Goal: Task Accomplishment & Management: Manage account settings

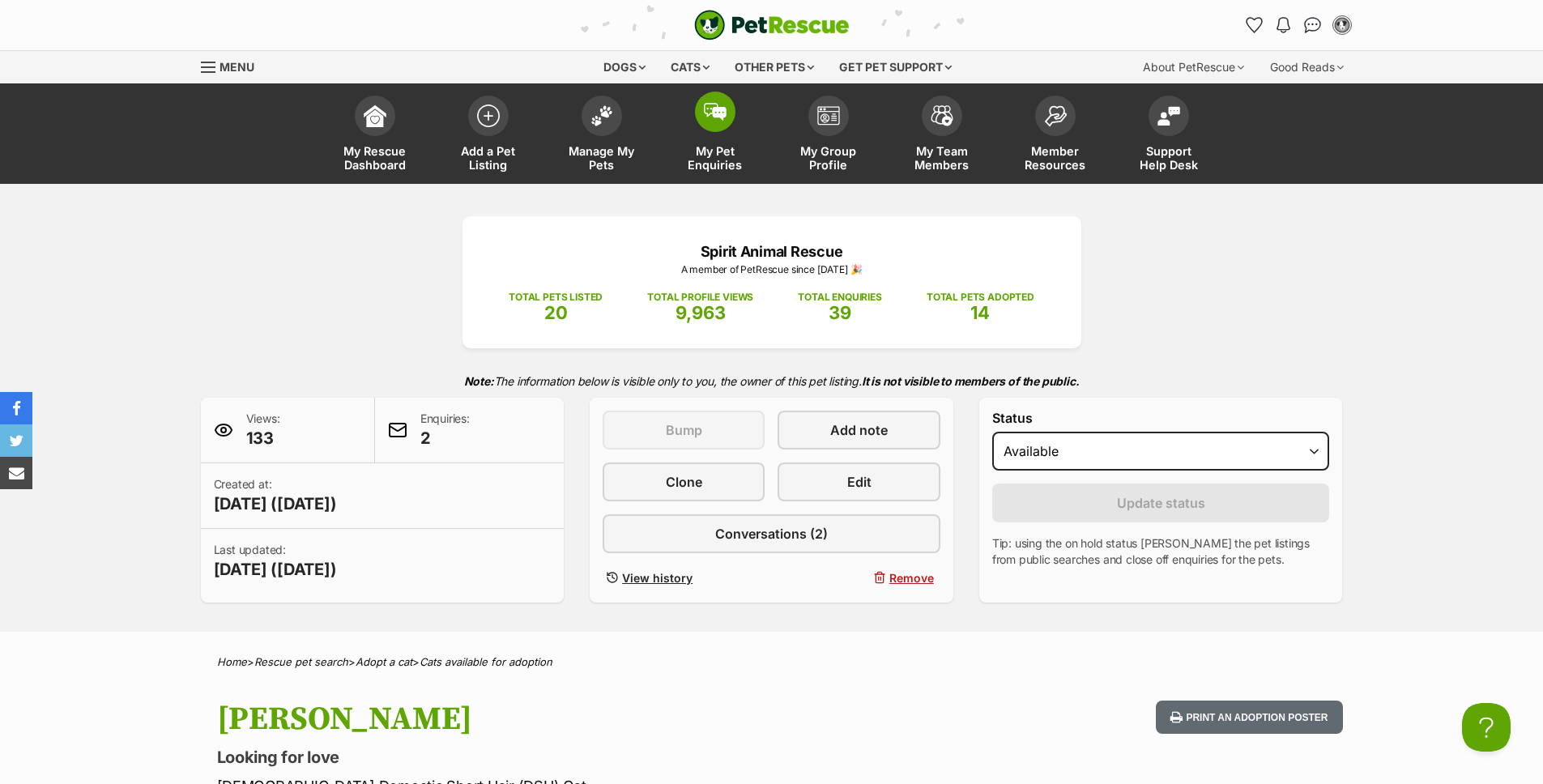
click at [727, 138] on link "My Pet Enquiries" at bounding box center [715, 136] width 114 height 97
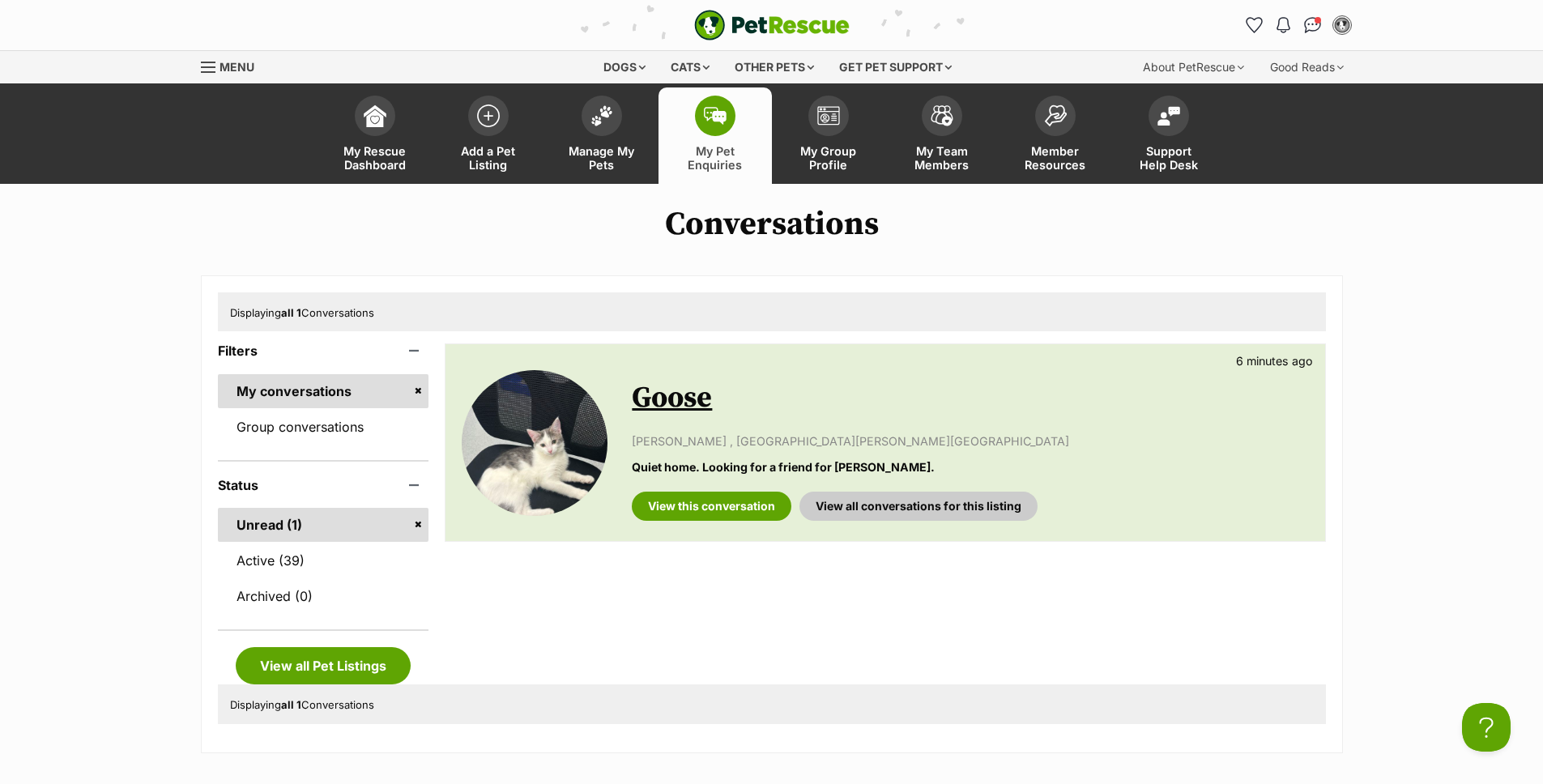
click at [710, 405] on link "Goose" at bounding box center [671, 397] width 81 height 36
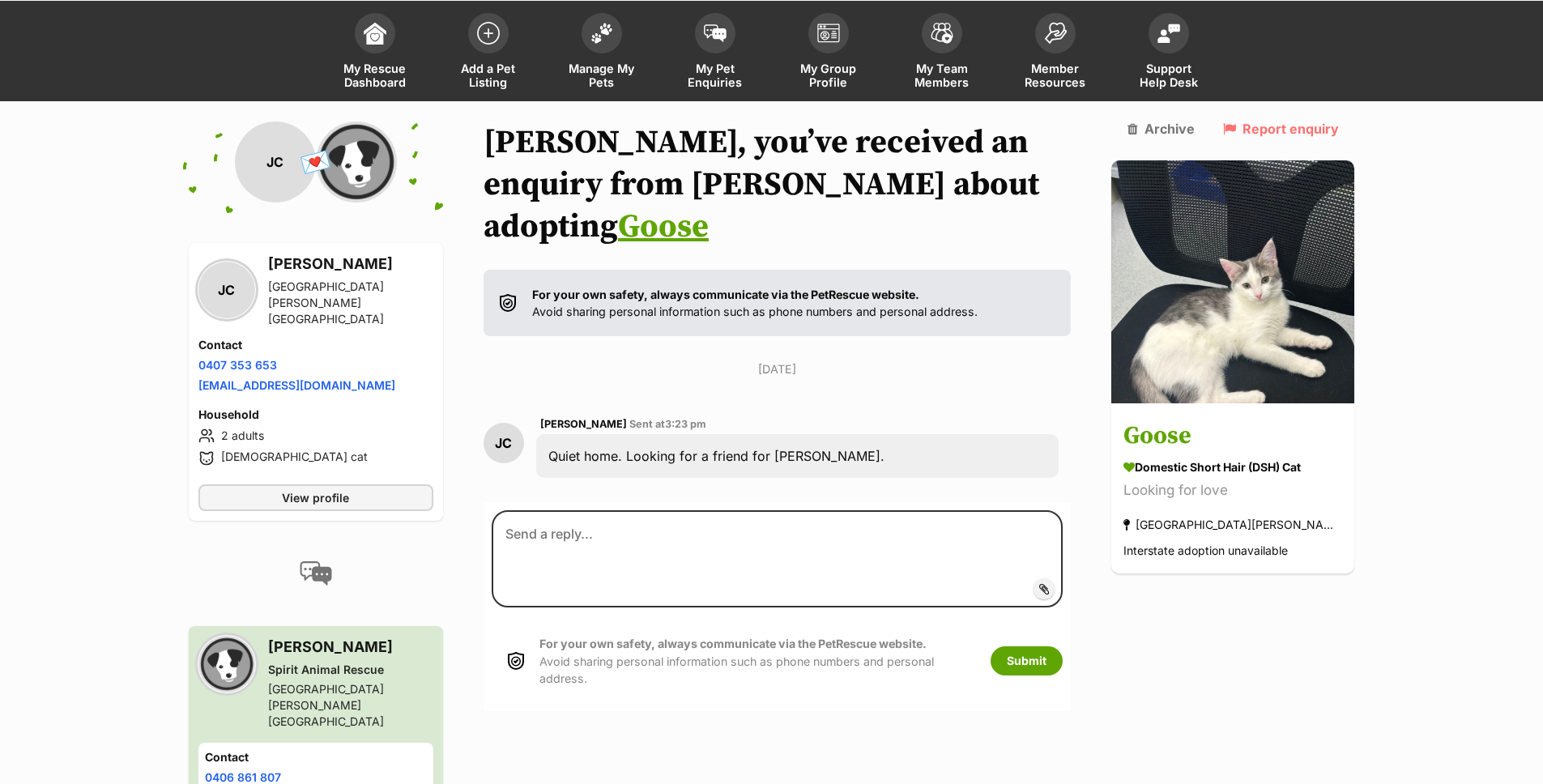
scroll to position [95, 0]
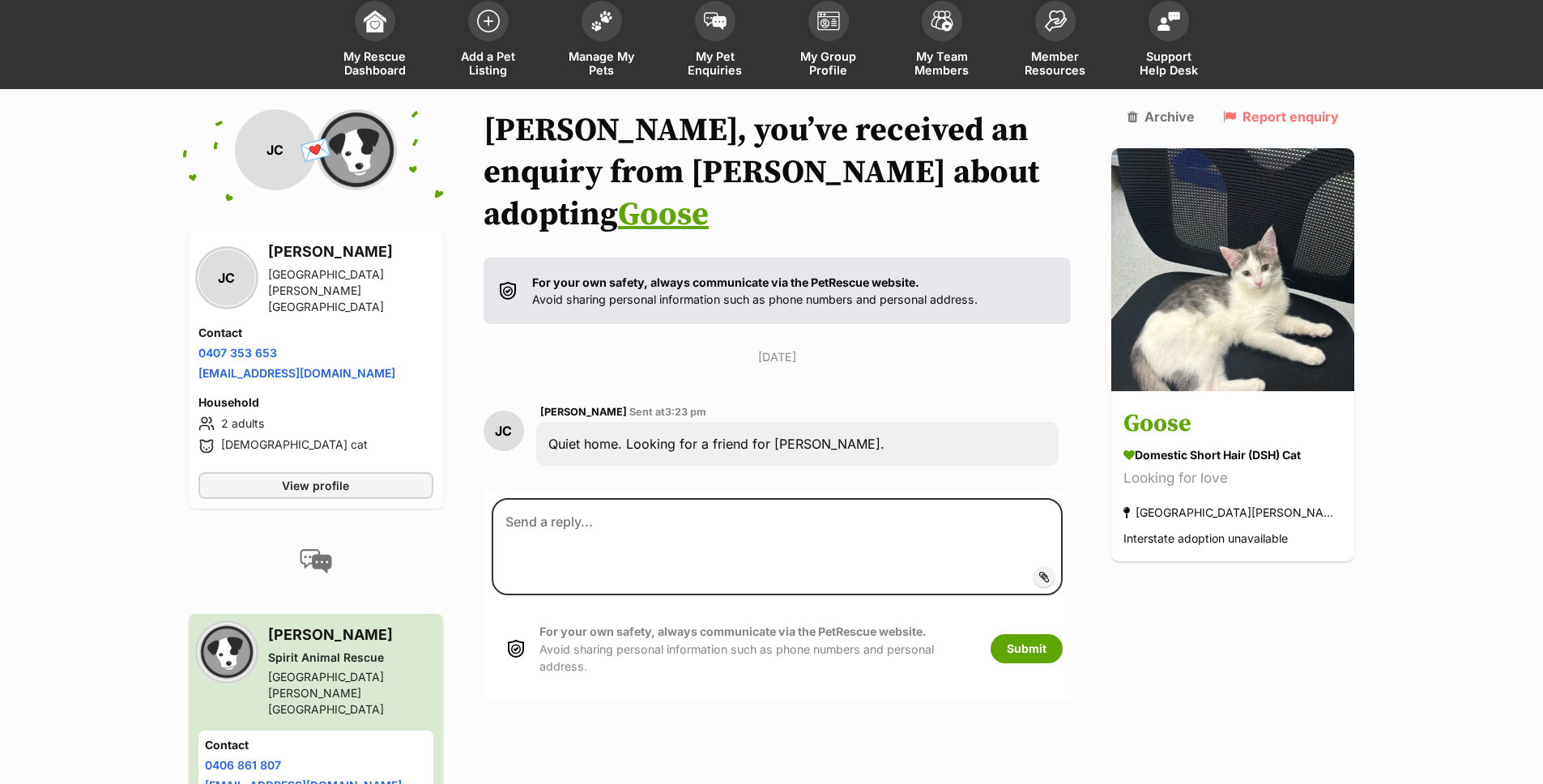
click at [357, 261] on h3 "[PERSON_NAME]" at bounding box center [351, 252] width 165 height 23
click at [226, 268] on div "JC" at bounding box center [227, 278] width 57 height 57
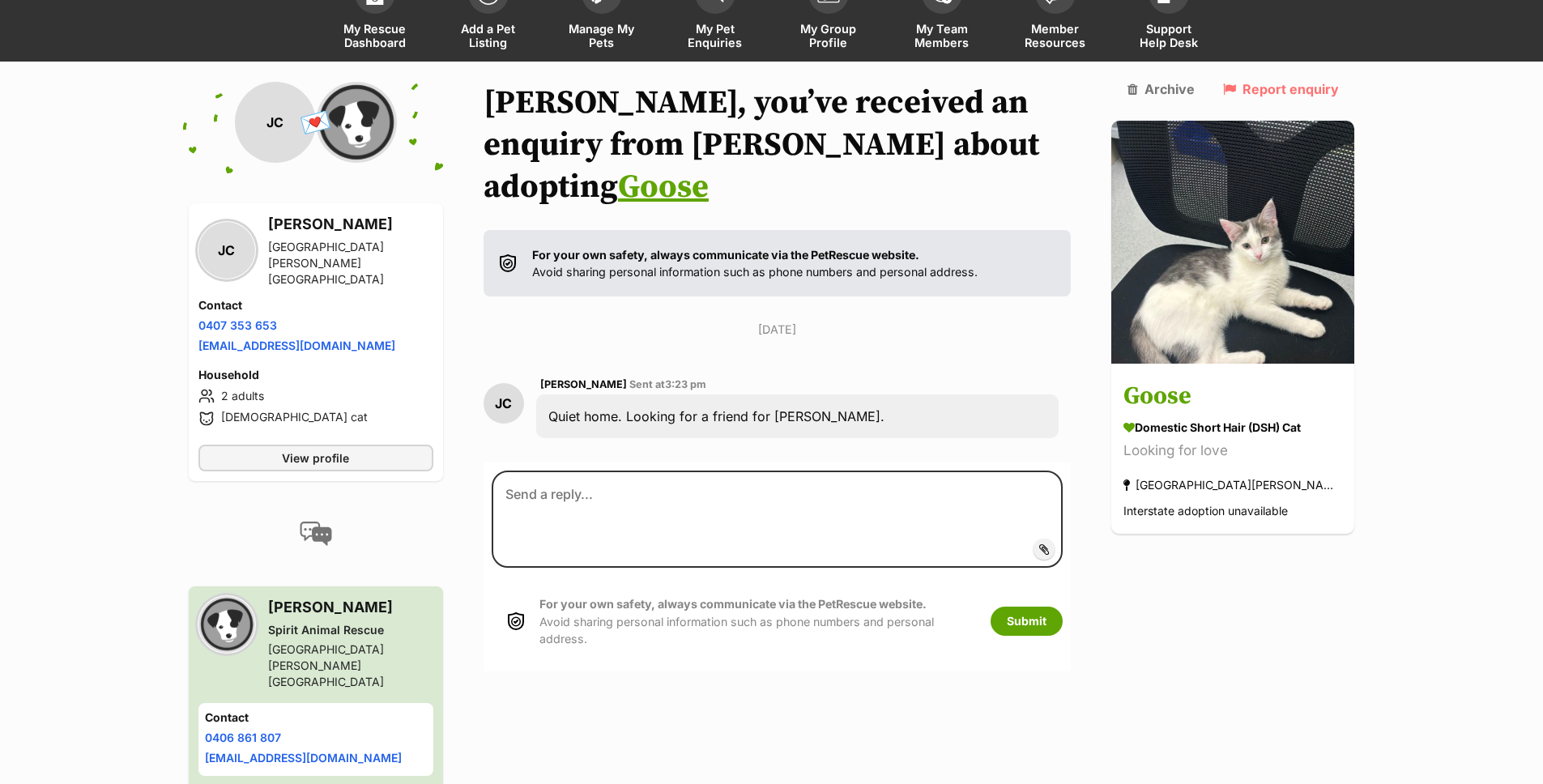
scroll to position [99, 0]
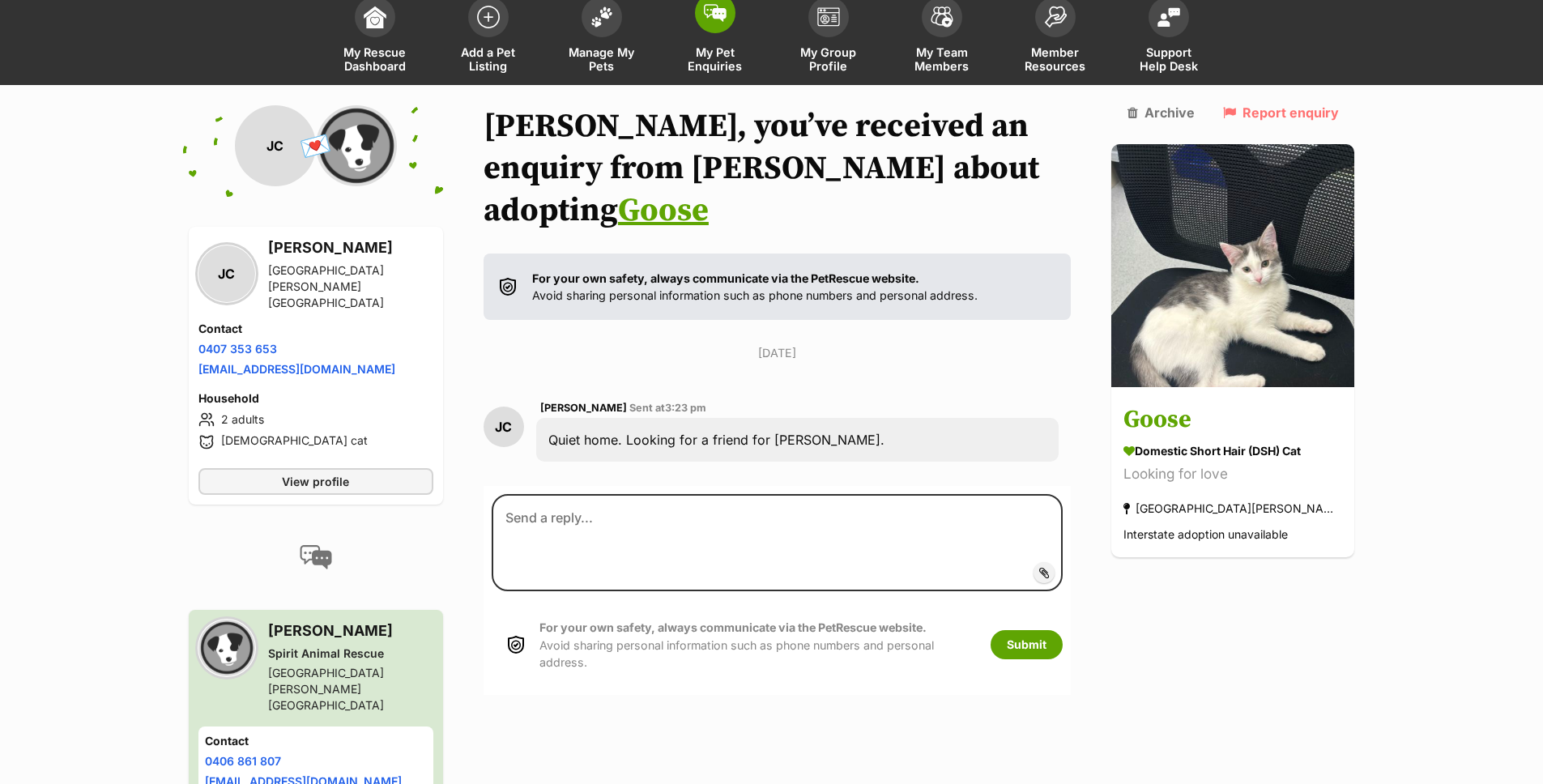
click at [709, 34] on link "My Pet Enquiries" at bounding box center [715, 37] width 114 height 97
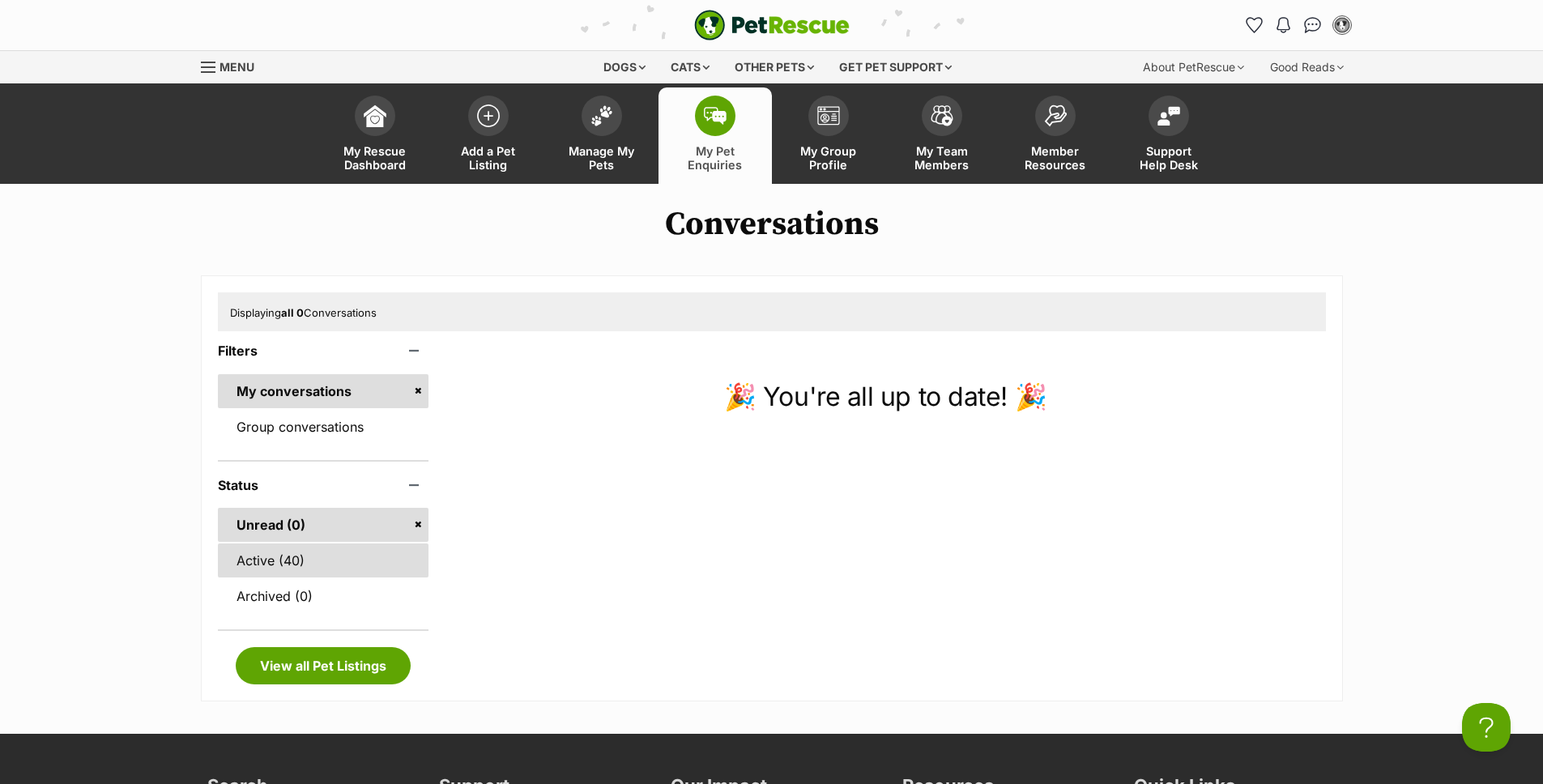
click at [314, 559] on link "Active (40)" at bounding box center [323, 560] width 211 height 34
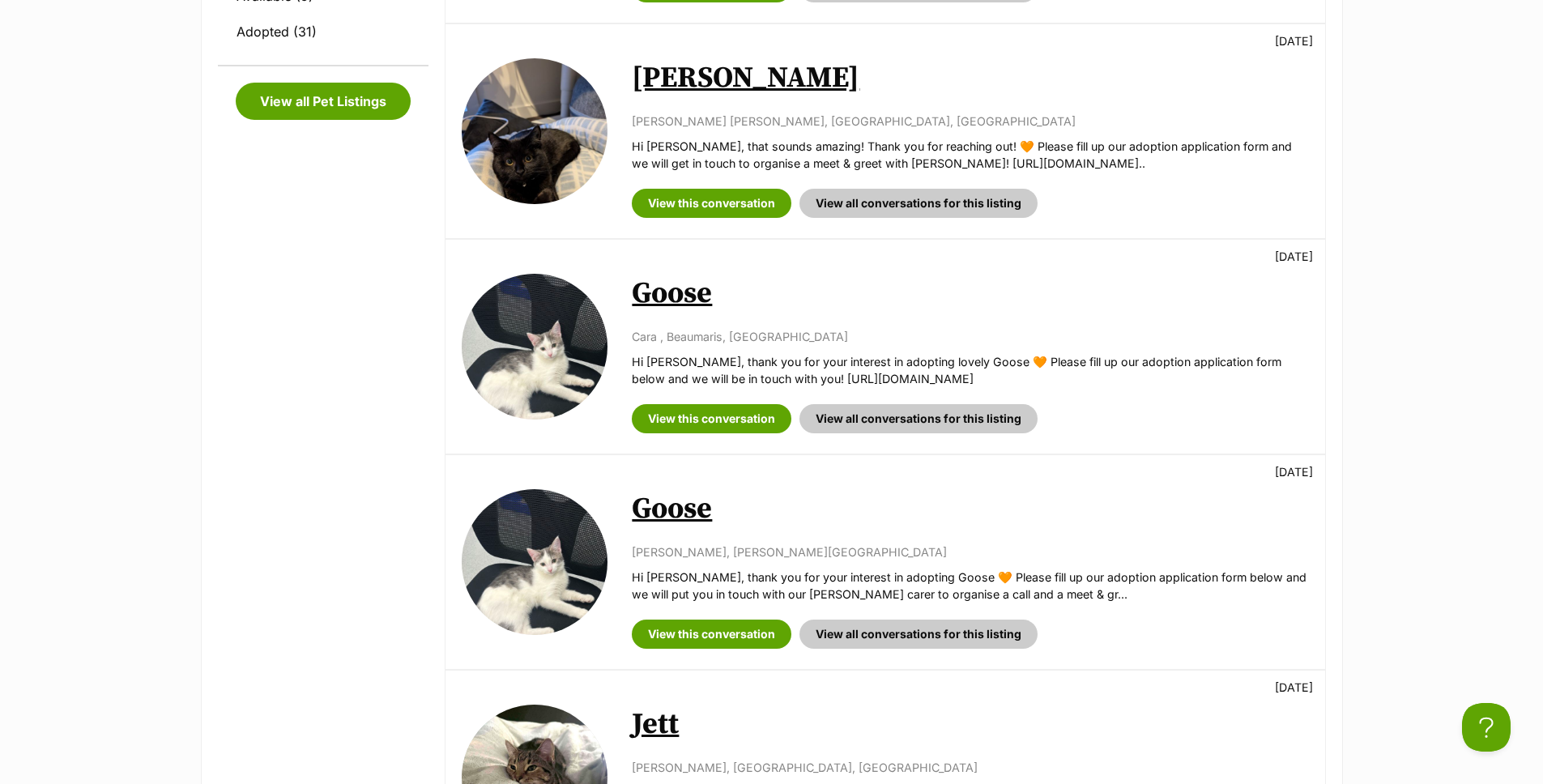
scroll to position [753, 0]
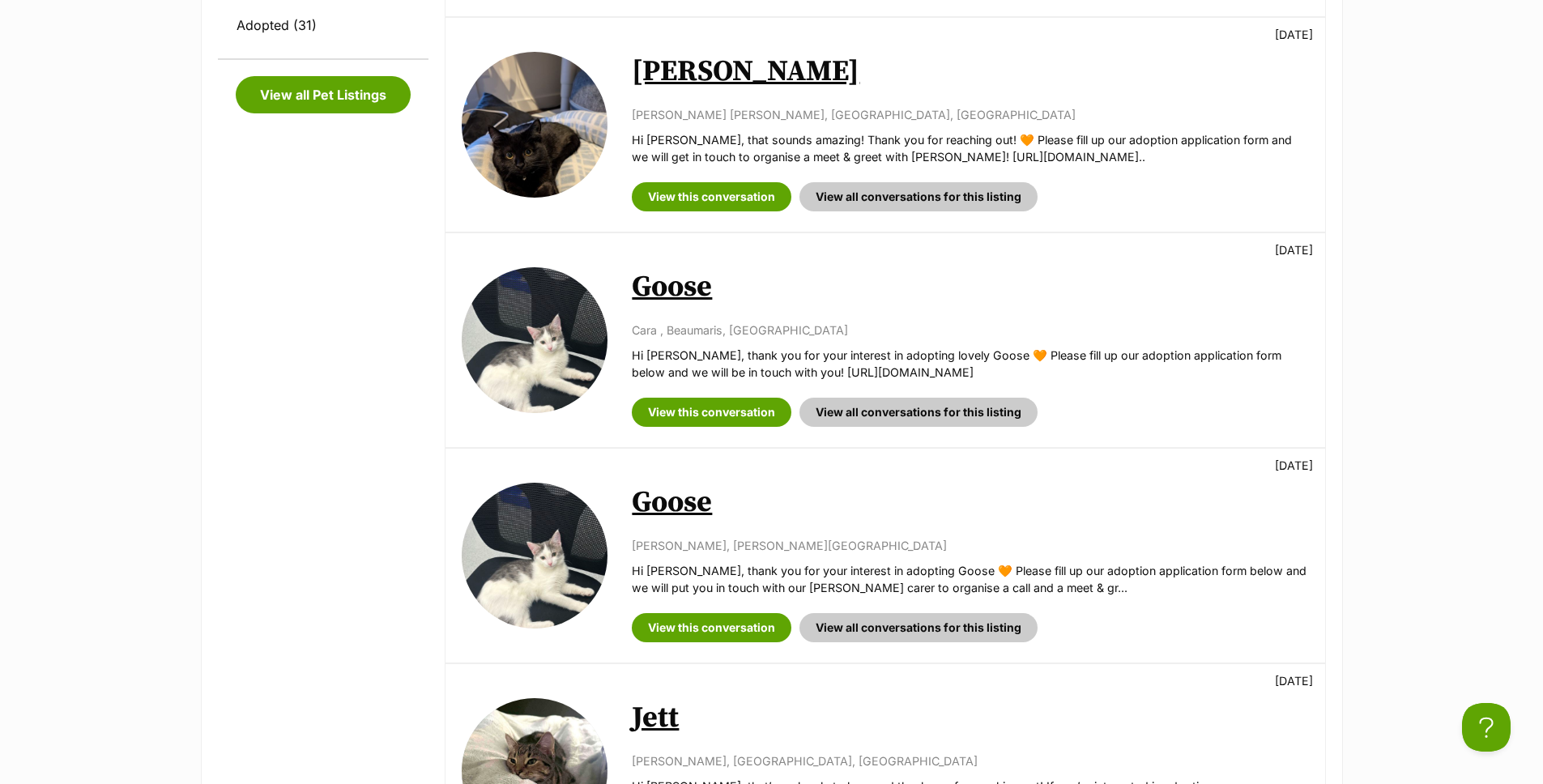
click at [644, 299] on link "Goose" at bounding box center [671, 286] width 81 height 36
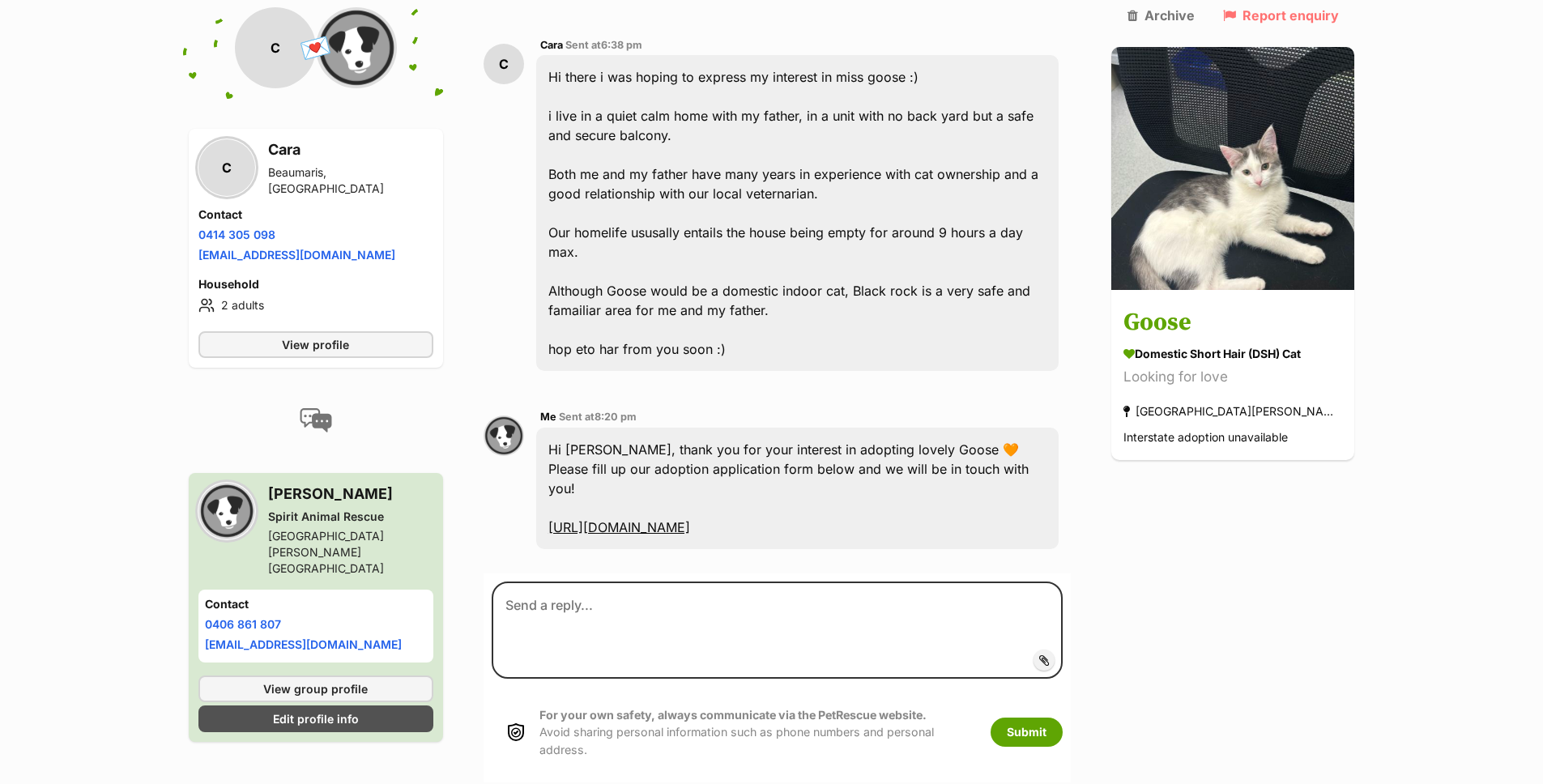
scroll to position [477, 0]
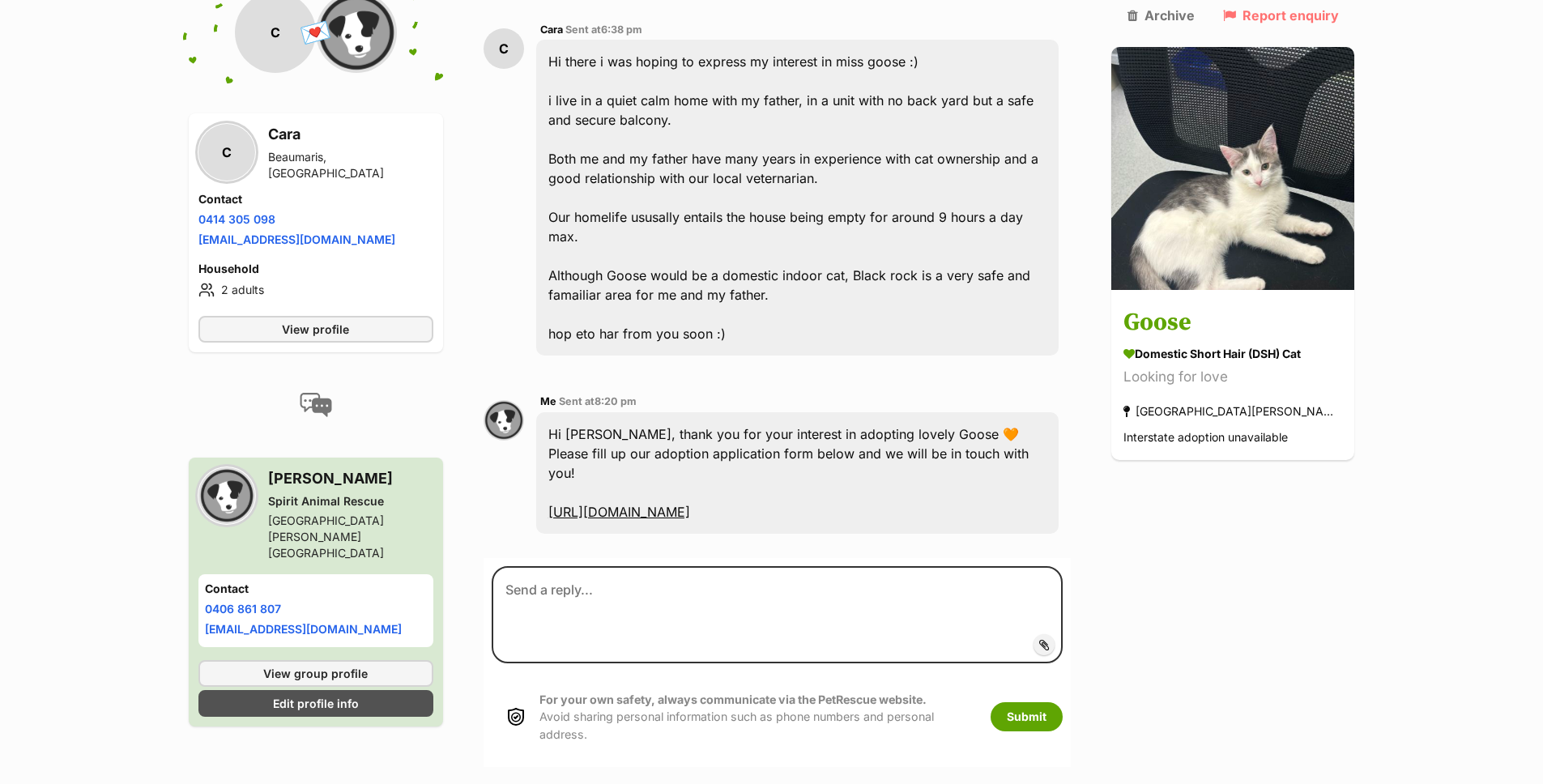
drag, startPoint x: 560, startPoint y: 371, endPoint x: 872, endPoint y: 438, distance: 319.1
click at [872, 438] on div "Hi Cara, thank you for your interest in adopting lovely Goose 🧡 Please fill up …" at bounding box center [798, 473] width 524 height 121
copy div "Hi Cara, thank you for your interest in adopting lovely Goose 🧡 Please fill up …"
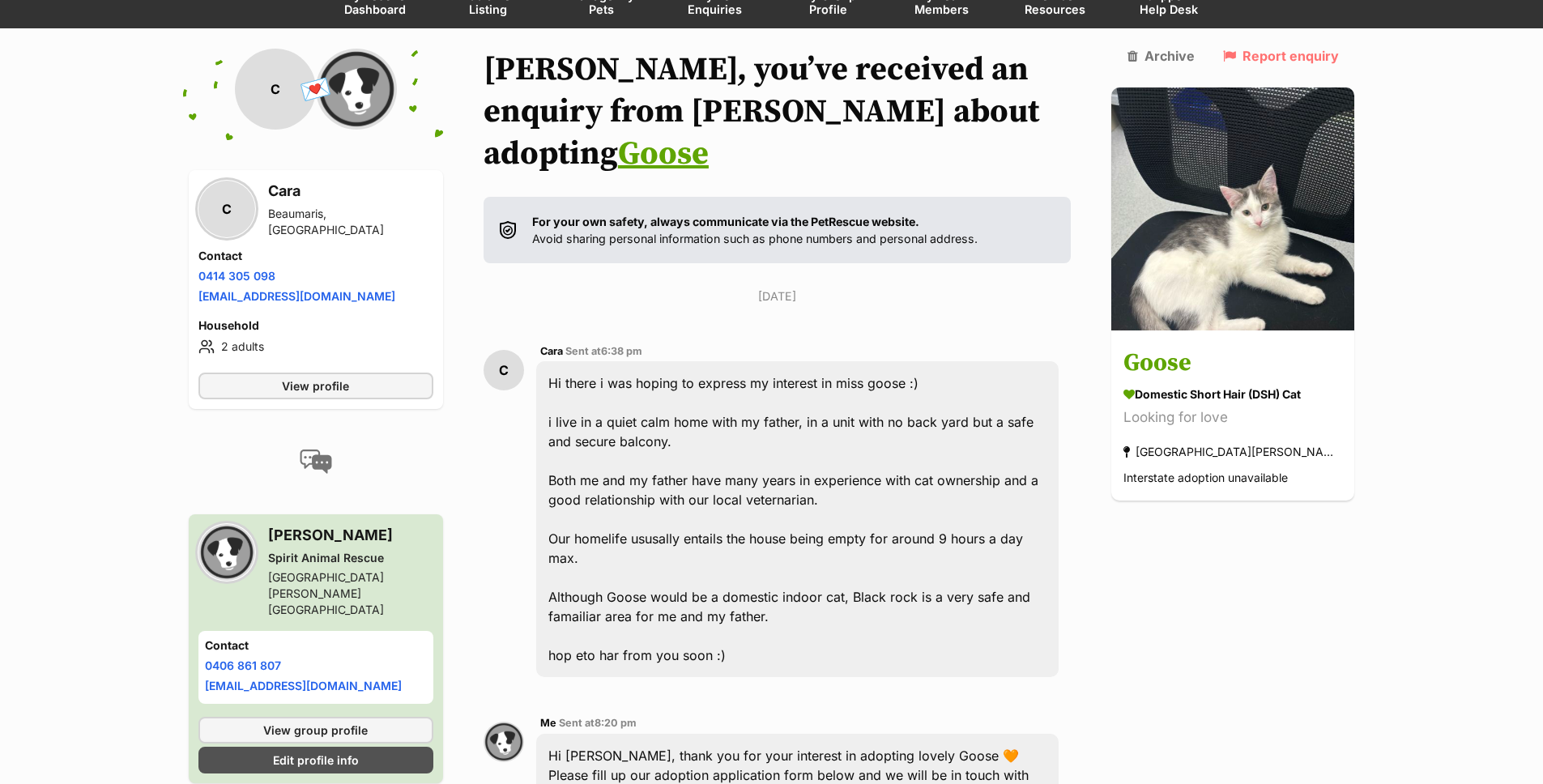
scroll to position [0, 0]
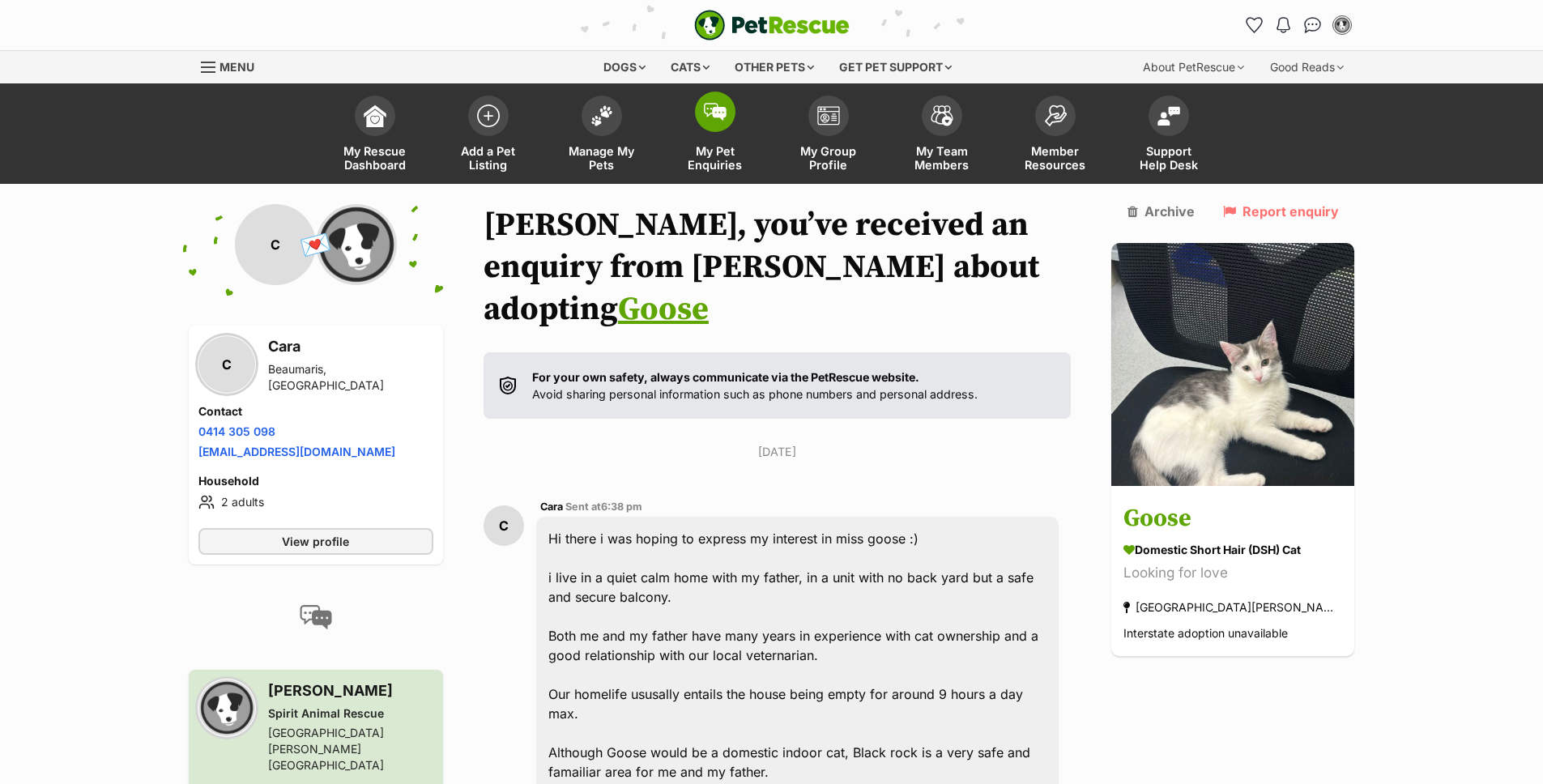
click at [696, 127] on link "My Pet Enquiries" at bounding box center [715, 136] width 114 height 97
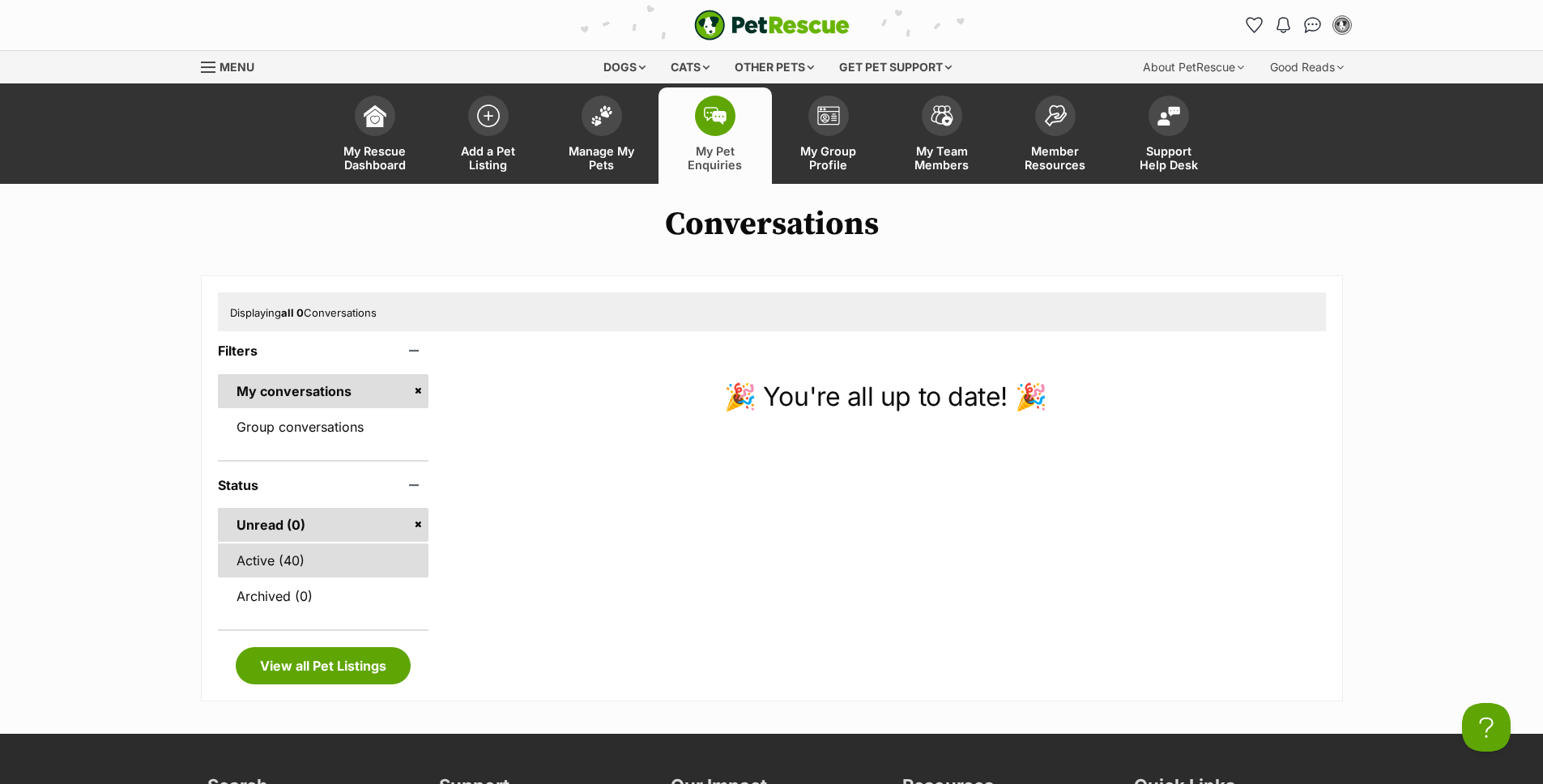
click at [303, 546] on link "Active (40)" at bounding box center [323, 560] width 211 height 34
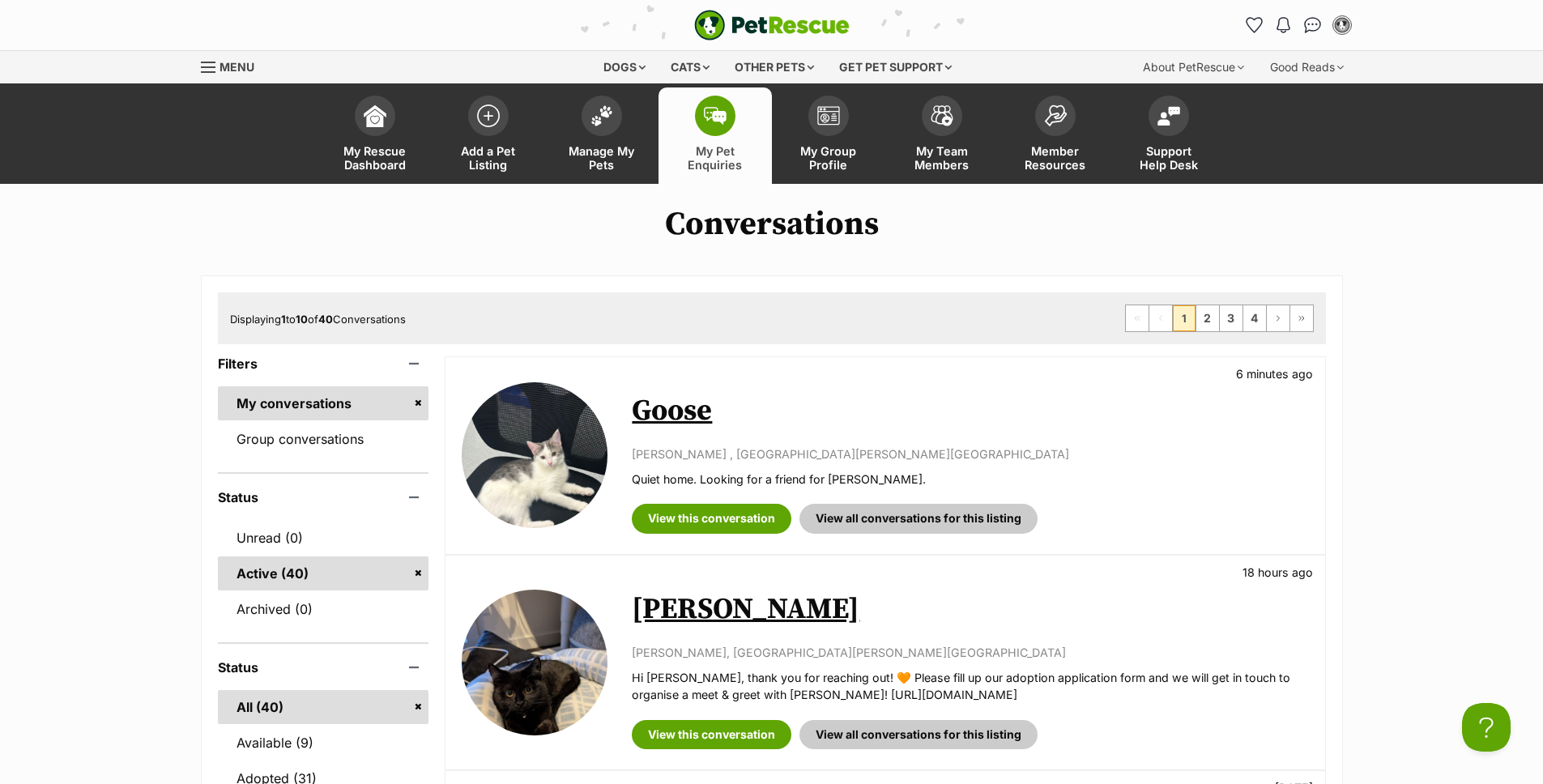
click at [678, 418] on link "Goose" at bounding box center [671, 410] width 81 height 36
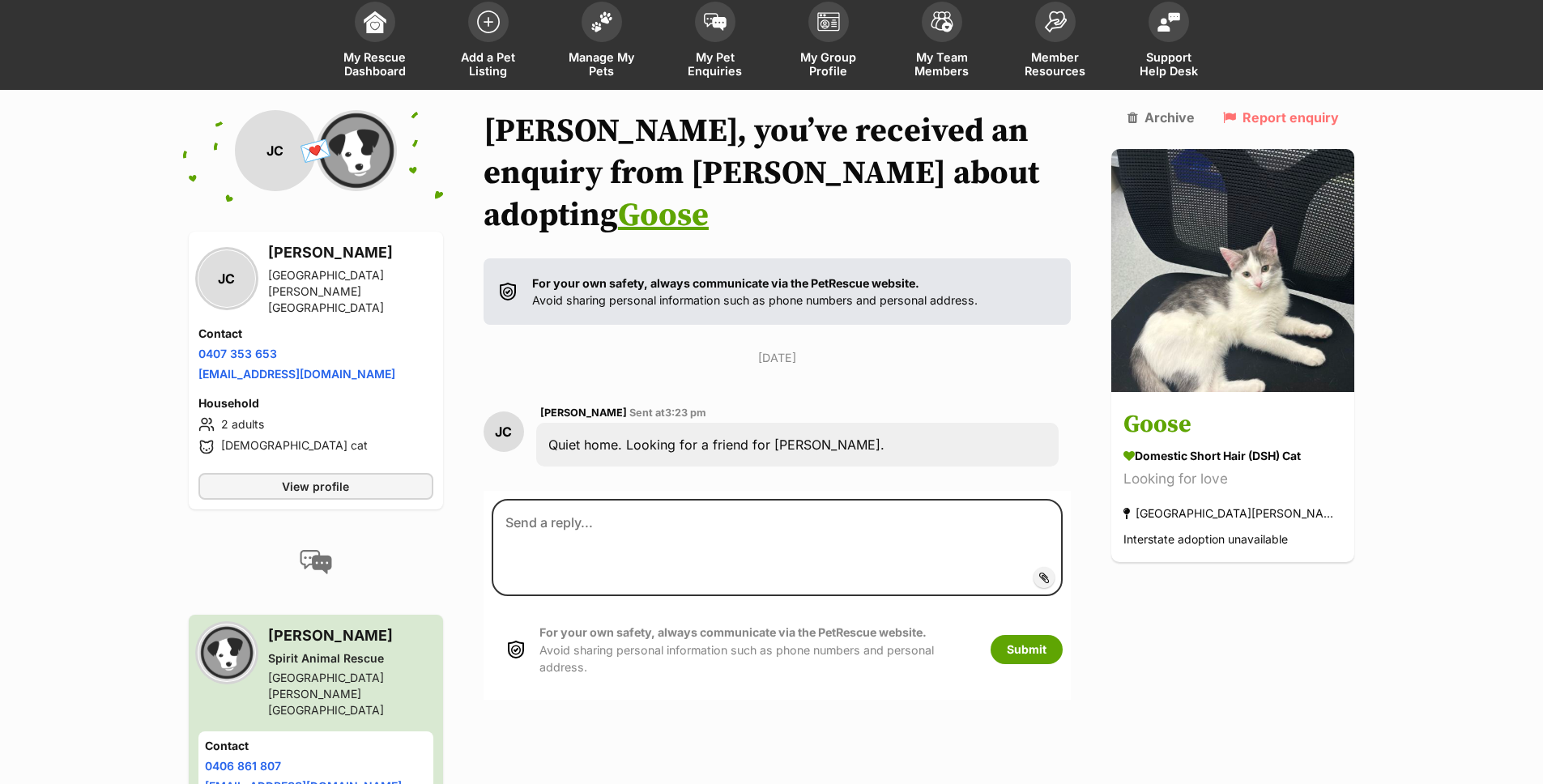
scroll to position [95, 0]
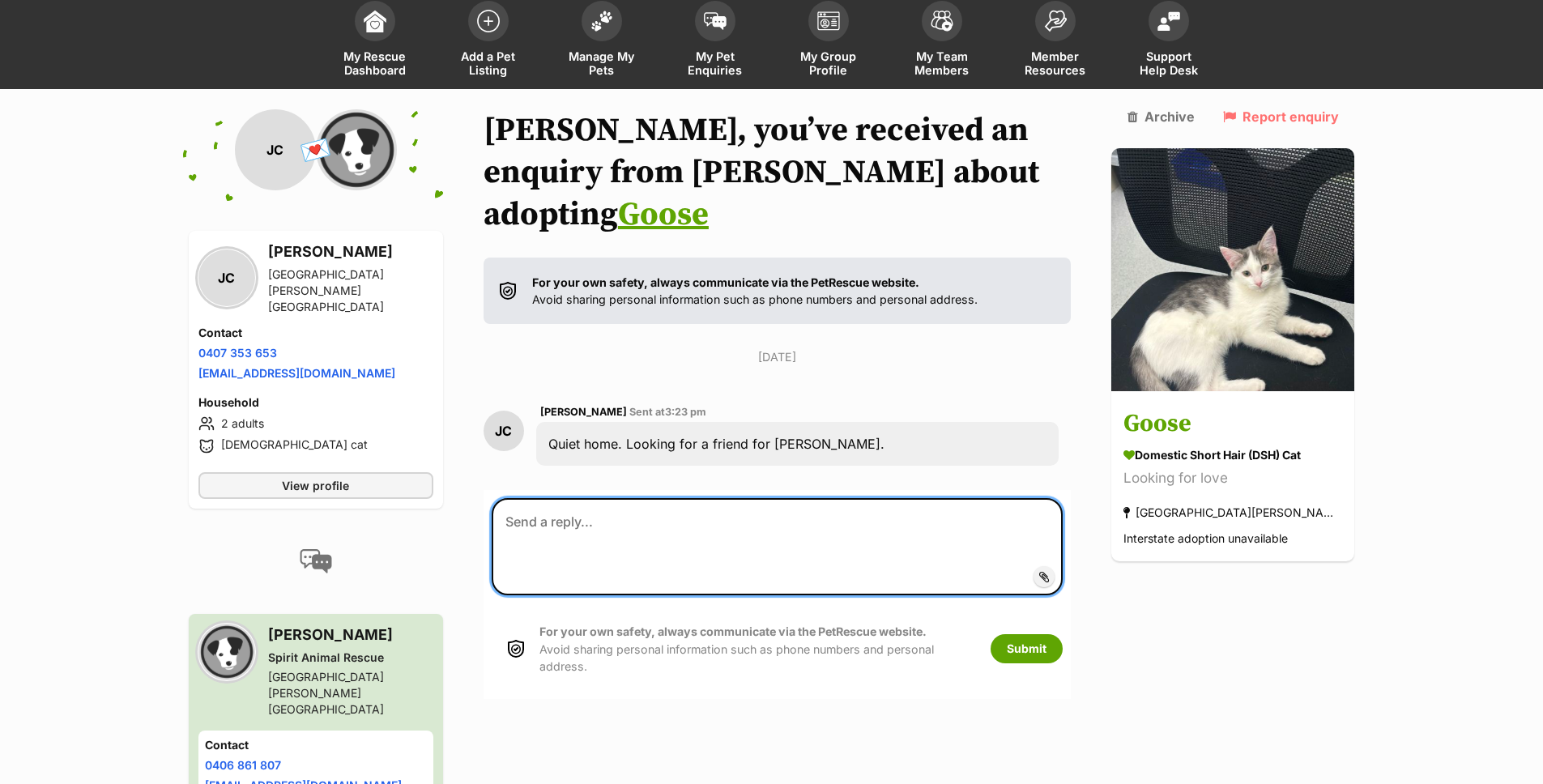
click at [569, 498] on textarea at bounding box center [777, 546] width 572 height 97
paste textarea "Hi Cara, thank you for your interest in adopting lovely Goose 🧡 Please fill up …"
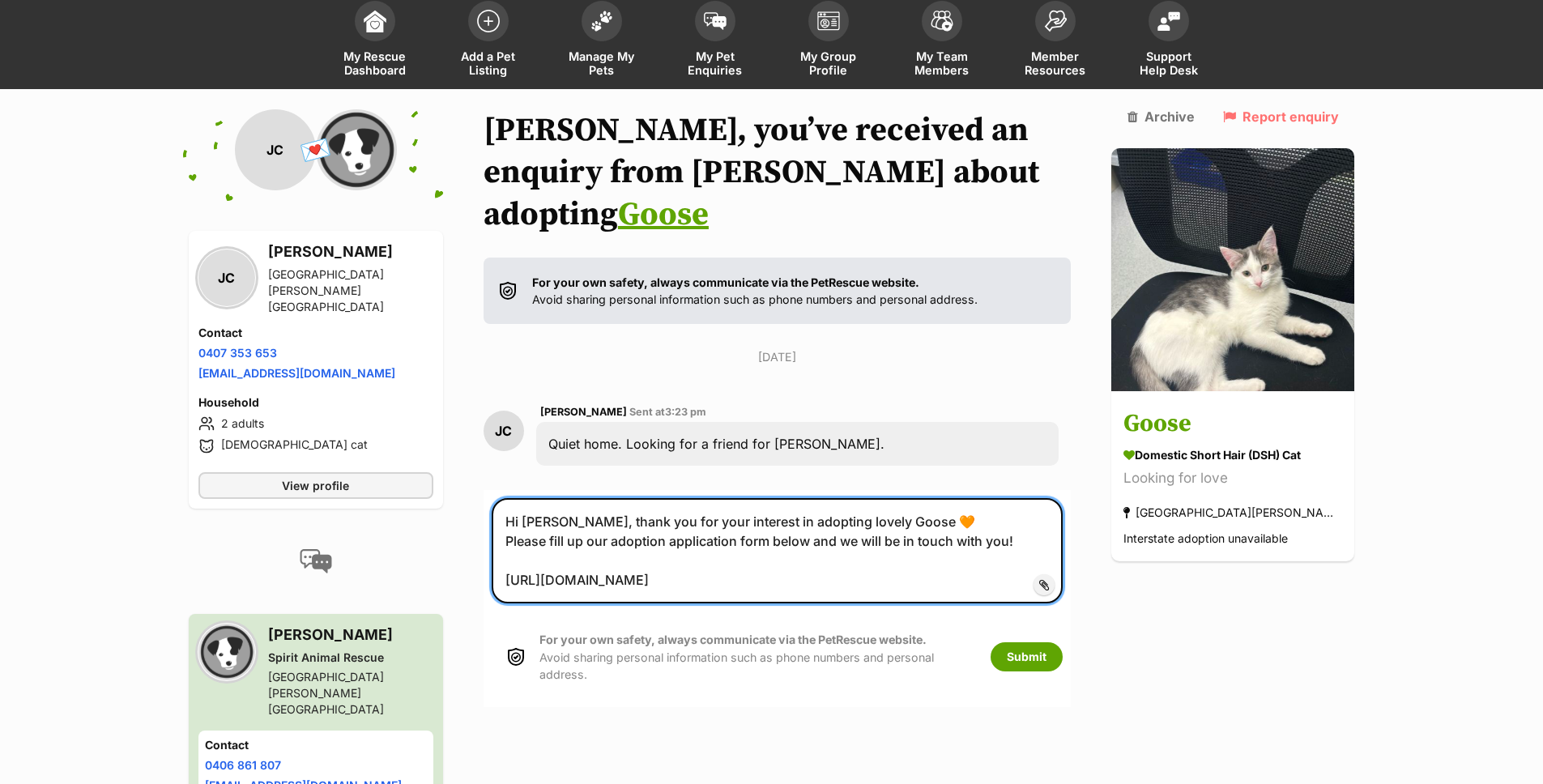
click at [555, 498] on textarea "Hi Cara, thank you for your interest in adopting lovely Goose 🧡 Please fill up …" at bounding box center [777, 550] width 572 height 105
click at [1003, 498] on textarea "Hi Josephine, thank you for your interest in adopting lovely Goose 🧡 Please fil…" at bounding box center [777, 550] width 572 height 105
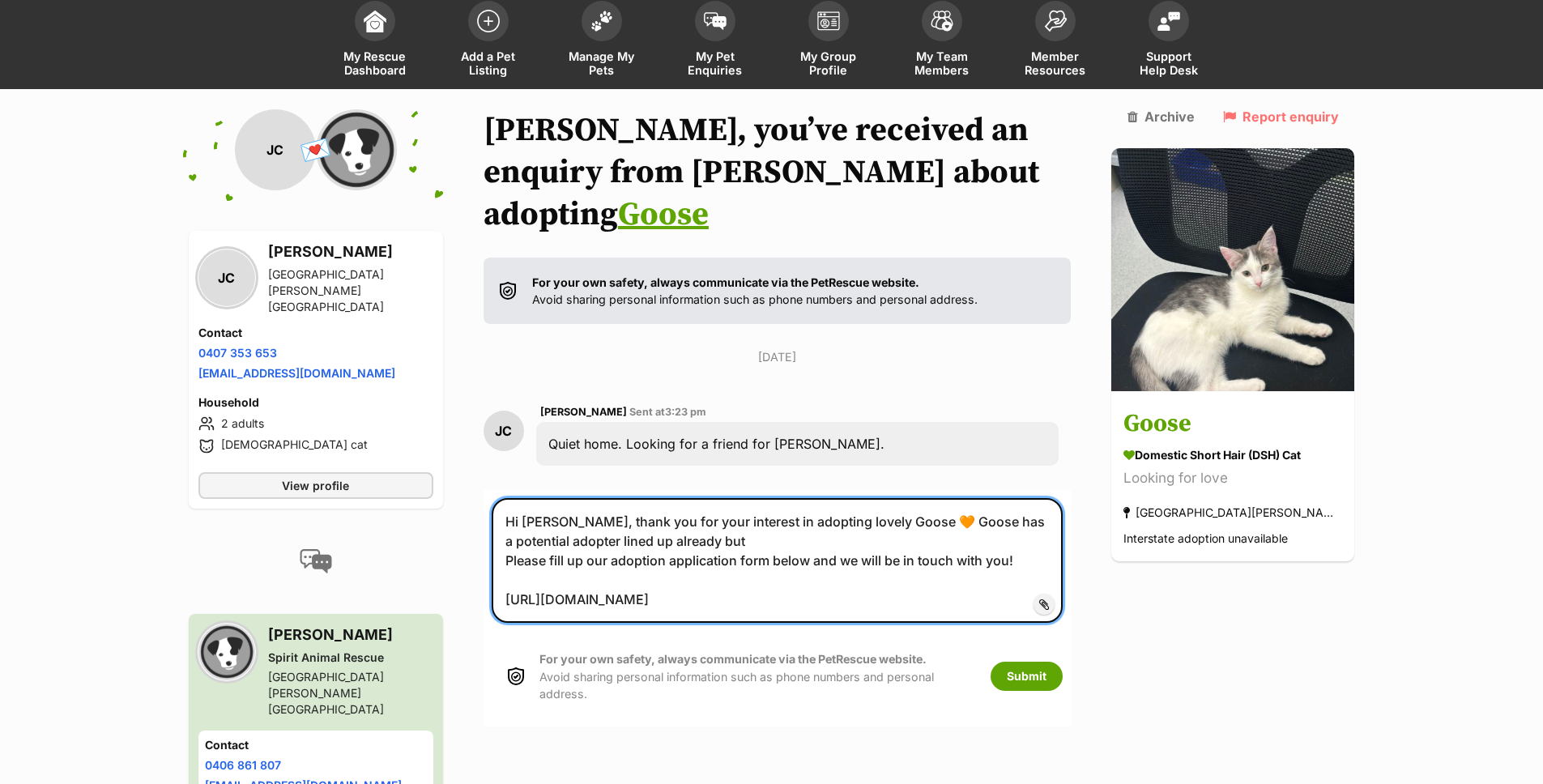
drag, startPoint x: 967, startPoint y: 496, endPoint x: 987, endPoint y: 481, distance: 25.0
click at [987, 498] on textarea "Hi Josephine, thank you for your interest in adopting lovely Goose 🧡 Goose has …" at bounding box center [777, 559] width 572 height 124
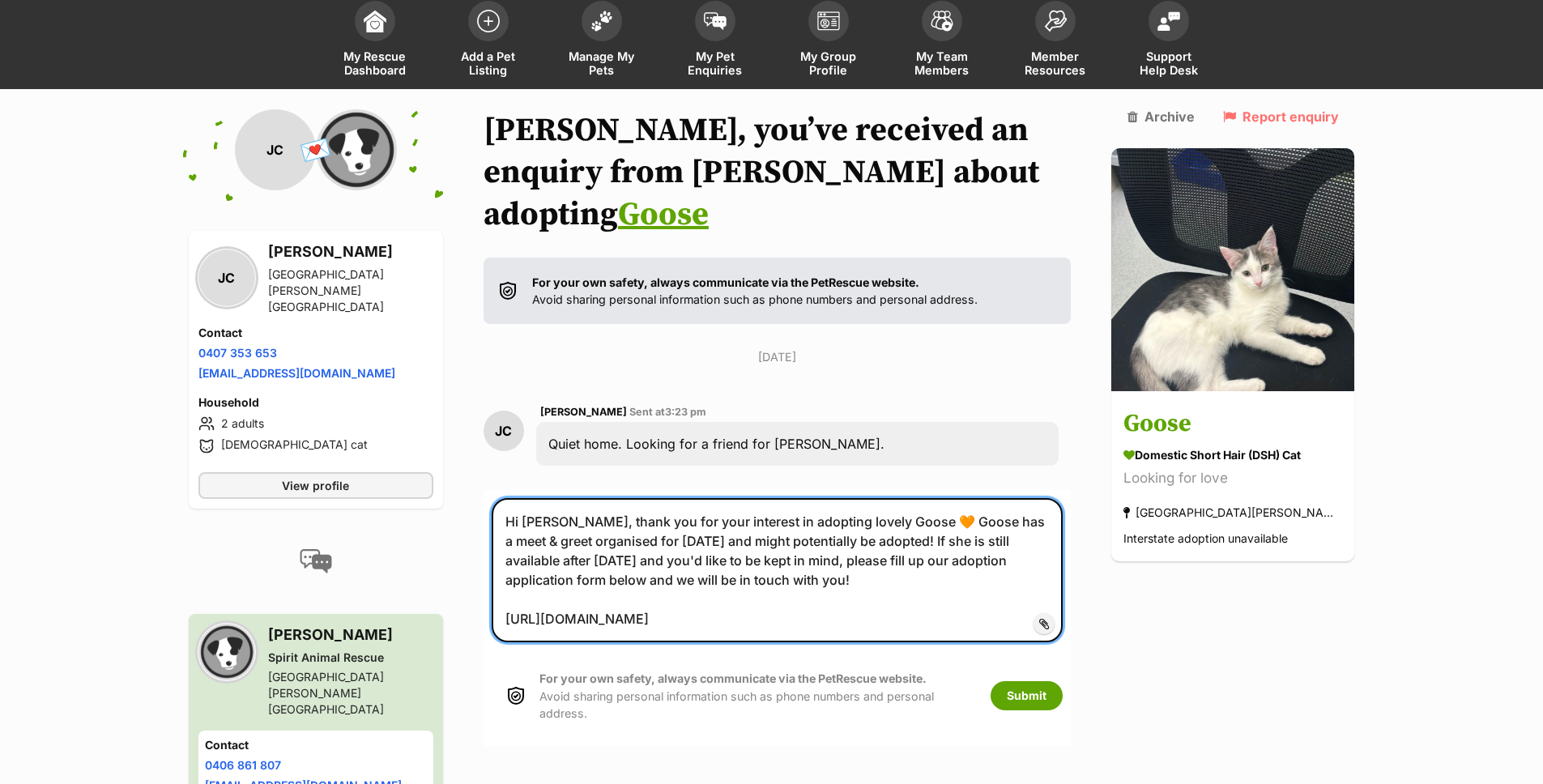
click at [716, 540] on textarea "Hi Josephine, thank you for your interest in adopting lovely Goose 🧡 Goose has …" at bounding box center [777, 570] width 572 height 144
drag, startPoint x: 712, startPoint y: 542, endPoint x: 793, endPoint y: 549, distance: 81.3
click at [712, 541] on textarea "Hi Josephine, thank you for your interest in adopting lovely Goose 🧡 Goose has …" at bounding box center [777, 570] width 572 height 144
click at [937, 503] on textarea "Hi Josephine, thank you for your interest in adopting lovely Goose 🧡 Goose has …" at bounding box center [777, 570] width 572 height 144
click at [1001, 523] on textarea "Hi Josephine, thank you for your interest in adopting lovely Goose 🧡 Goose has …" at bounding box center [777, 570] width 572 height 144
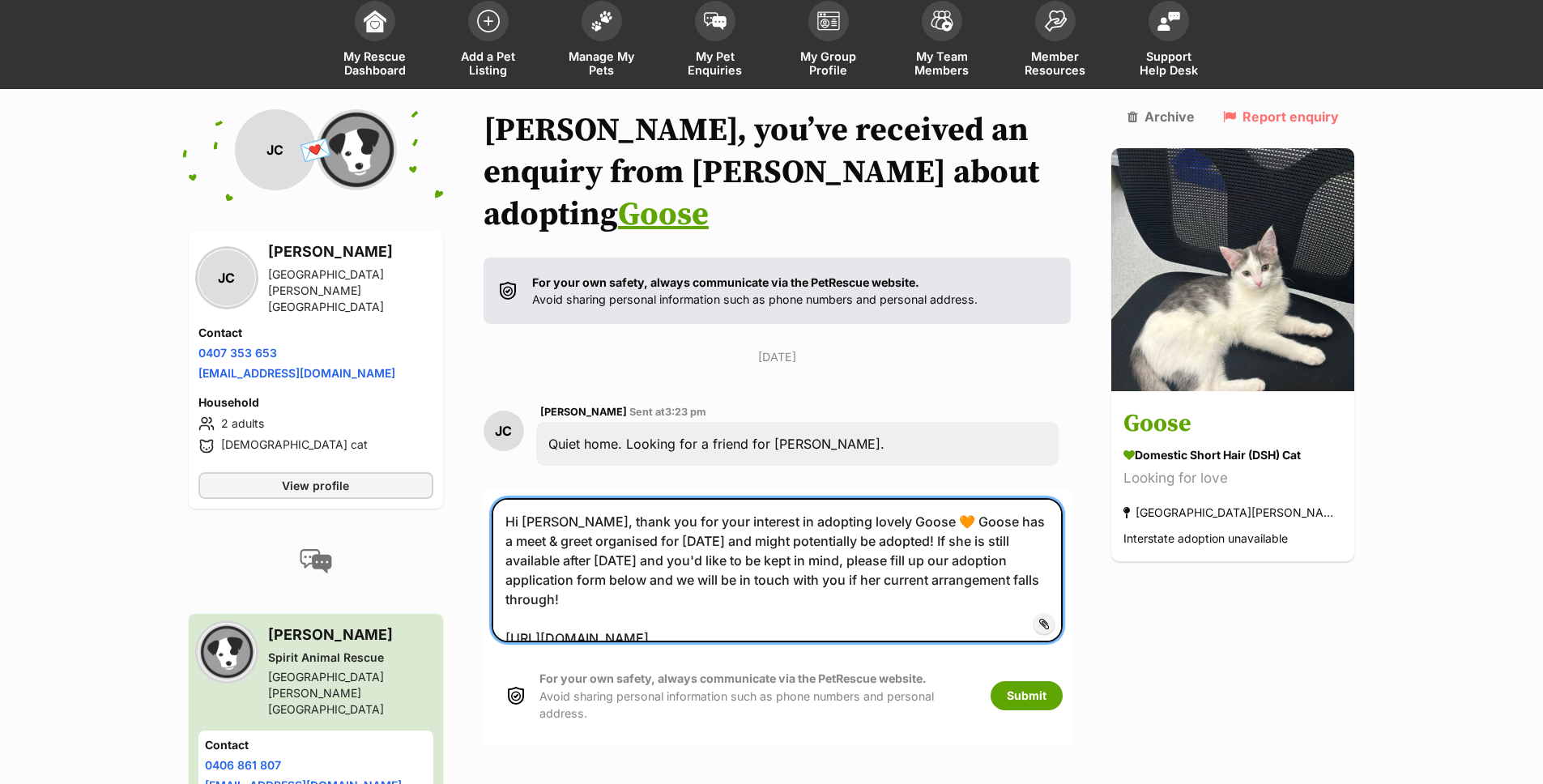
click at [1006, 540] on textarea "Hi Josephine, thank you for your interest in adopting lovely Goose 🧡 Goose has …" at bounding box center [777, 570] width 572 height 144
type textarea "Hi Josephine, thank you for your interest in adopting lovely Goose 🧡 Goose has …"
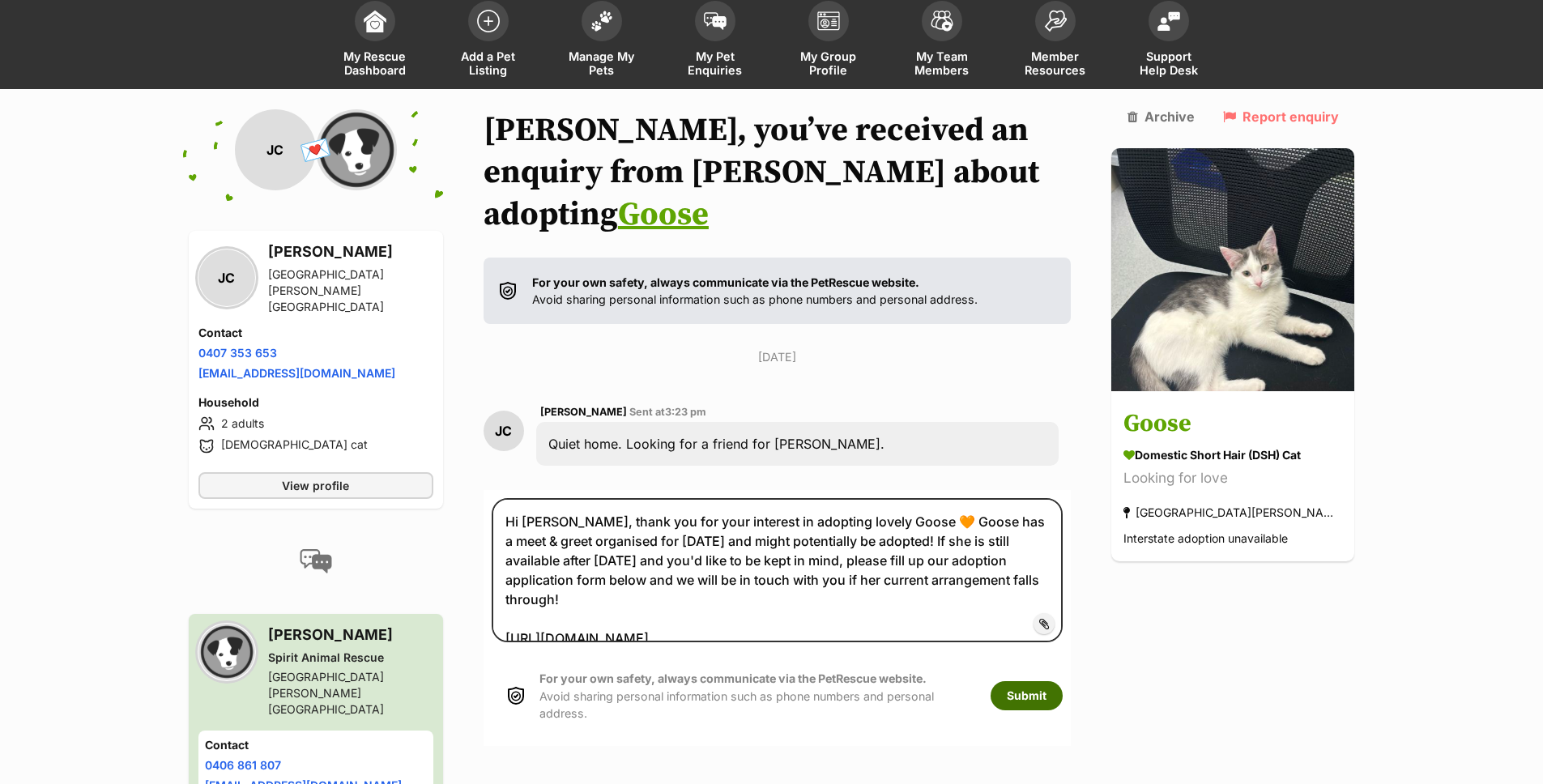
click at [1062, 681] on button "Submit" at bounding box center [1026, 695] width 72 height 29
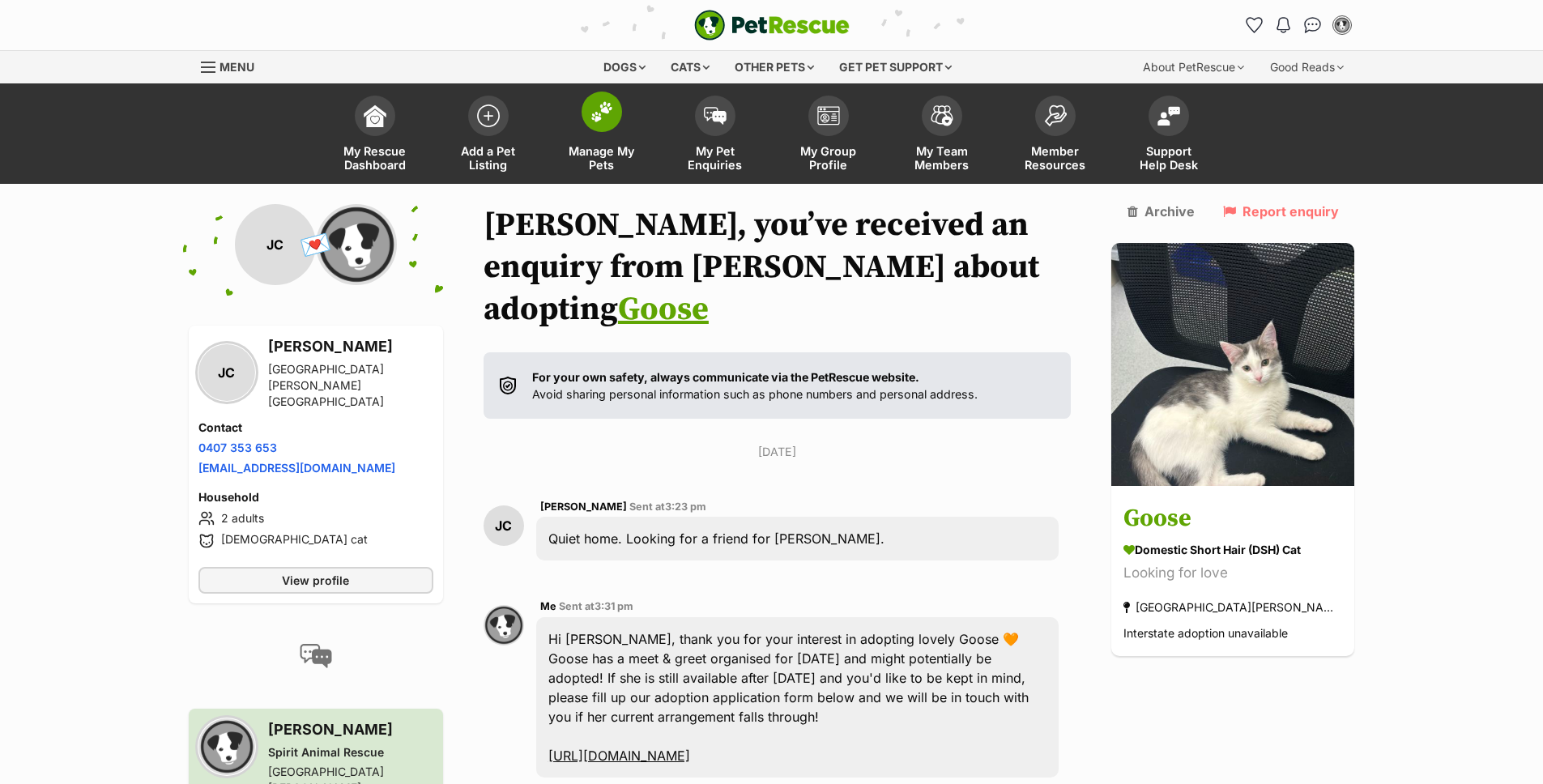
click at [634, 109] on link "Manage My Pets" at bounding box center [602, 136] width 114 height 97
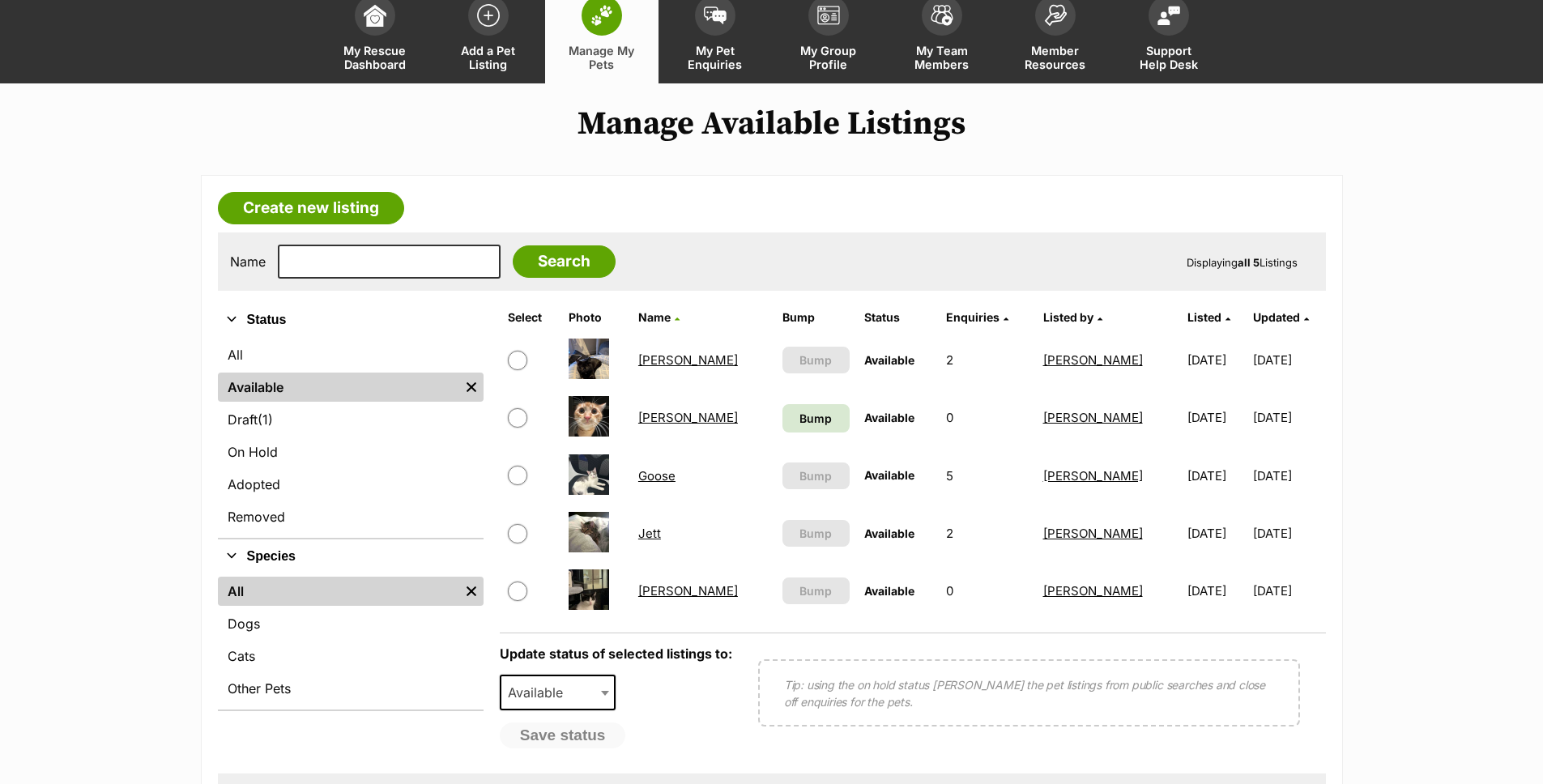
scroll to position [119, 0]
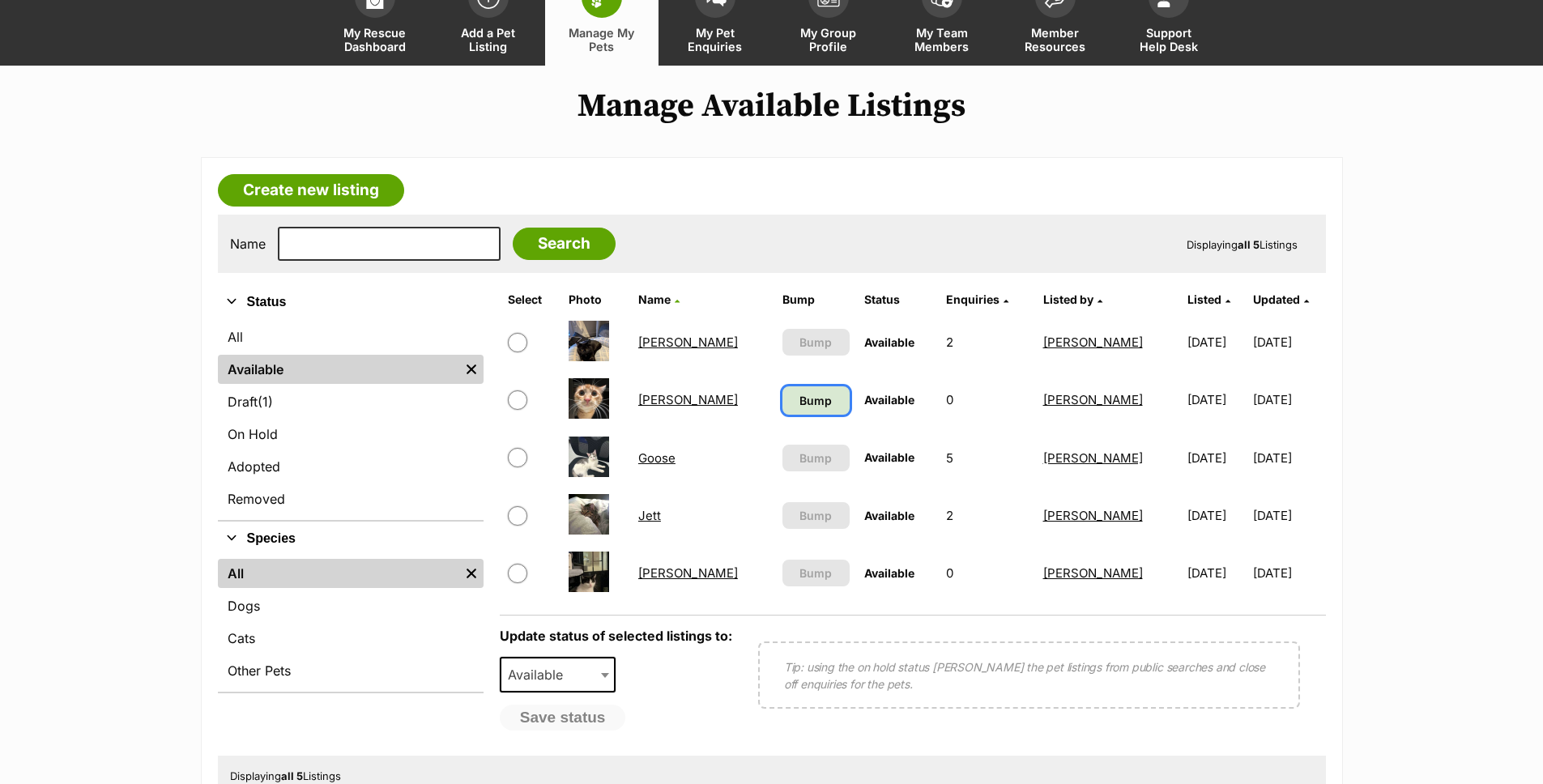
click at [782, 411] on link "Bump" at bounding box center [816, 400] width 67 height 28
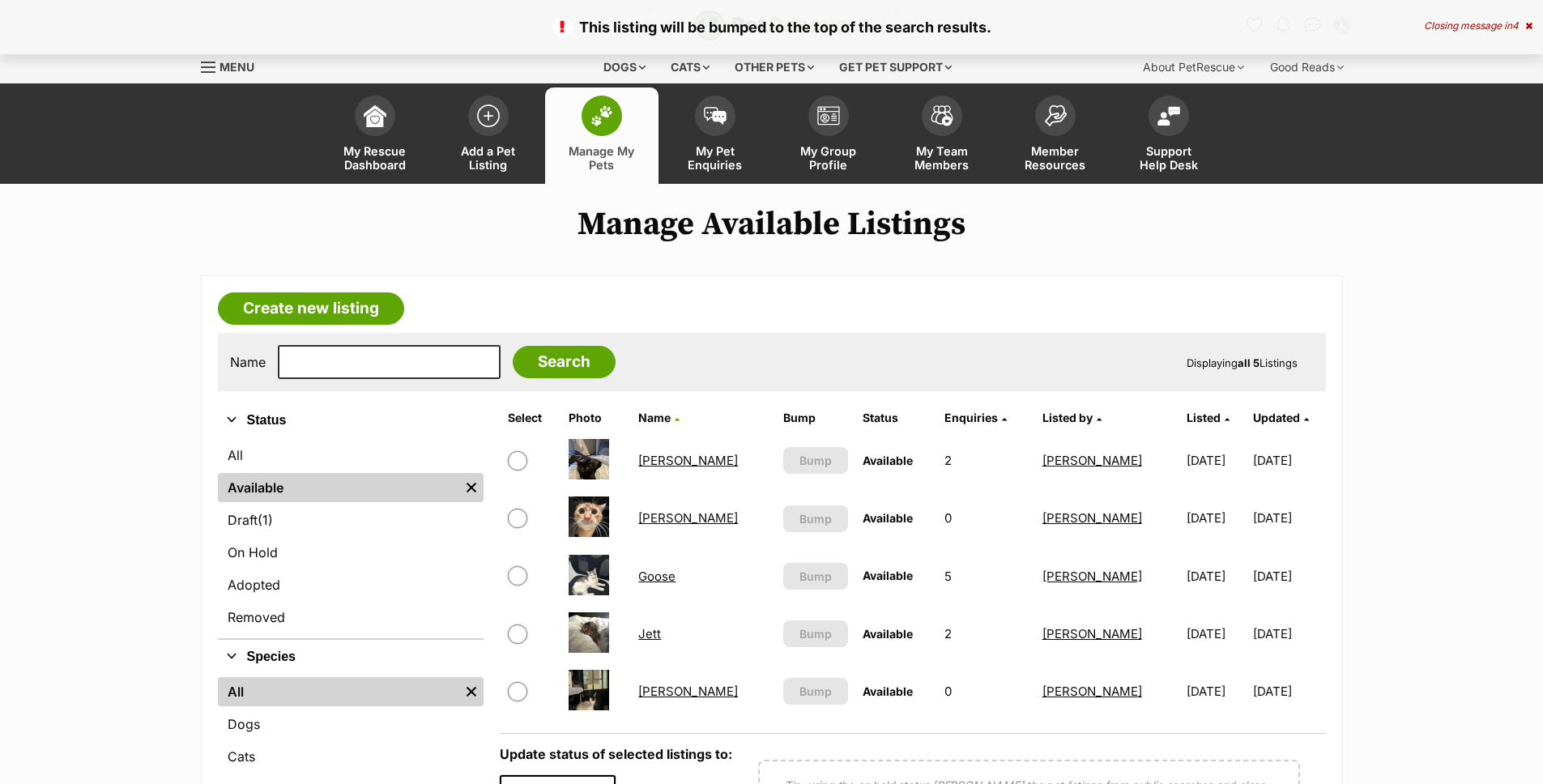
click at [517, 462] on input "checkbox" at bounding box center [517, 461] width 19 height 19
checkbox input "true"
click at [518, 584] on input "checkbox" at bounding box center [517, 575] width 19 height 19
checkbox input "true"
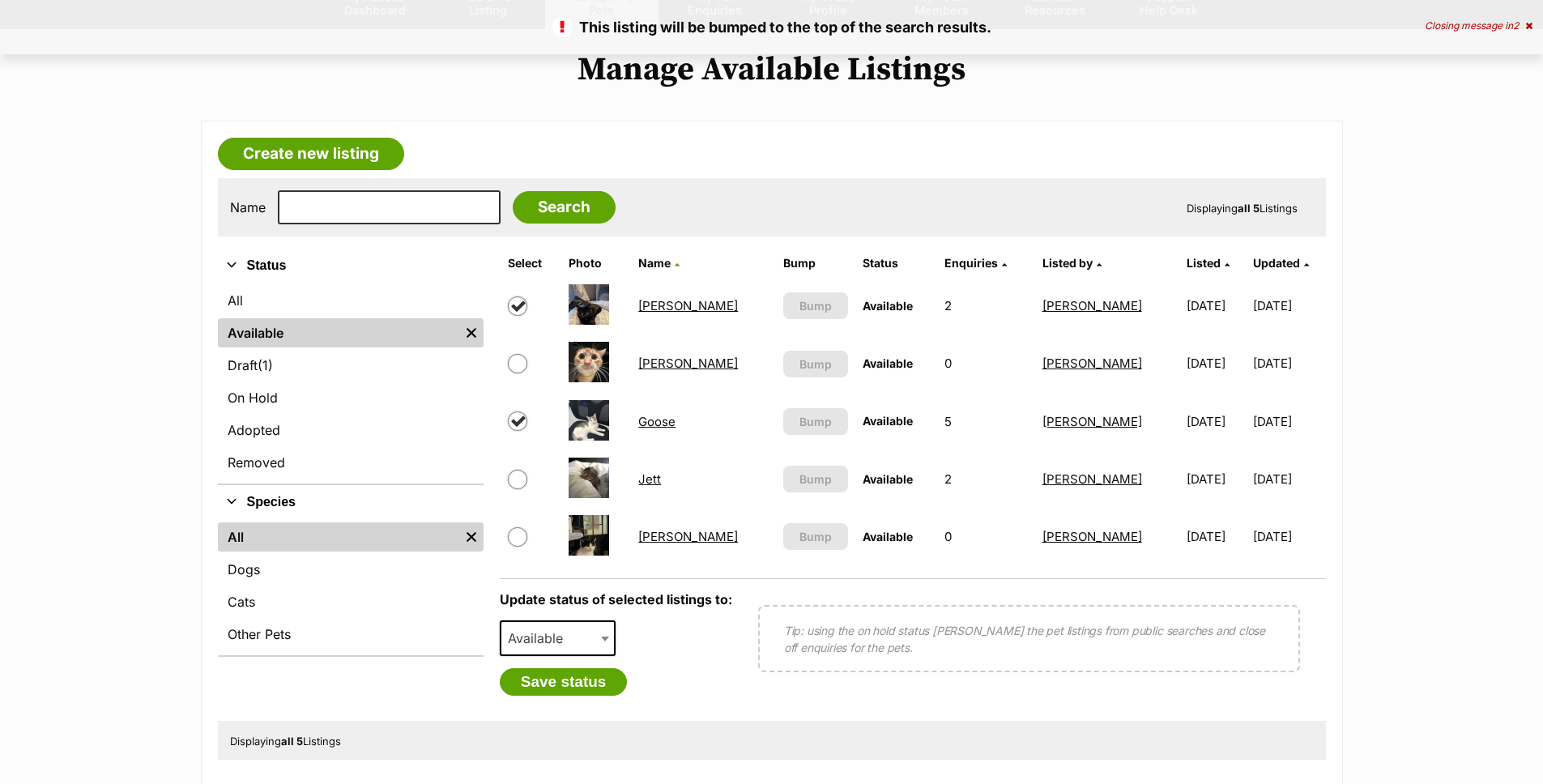
scroll to position [330, 0]
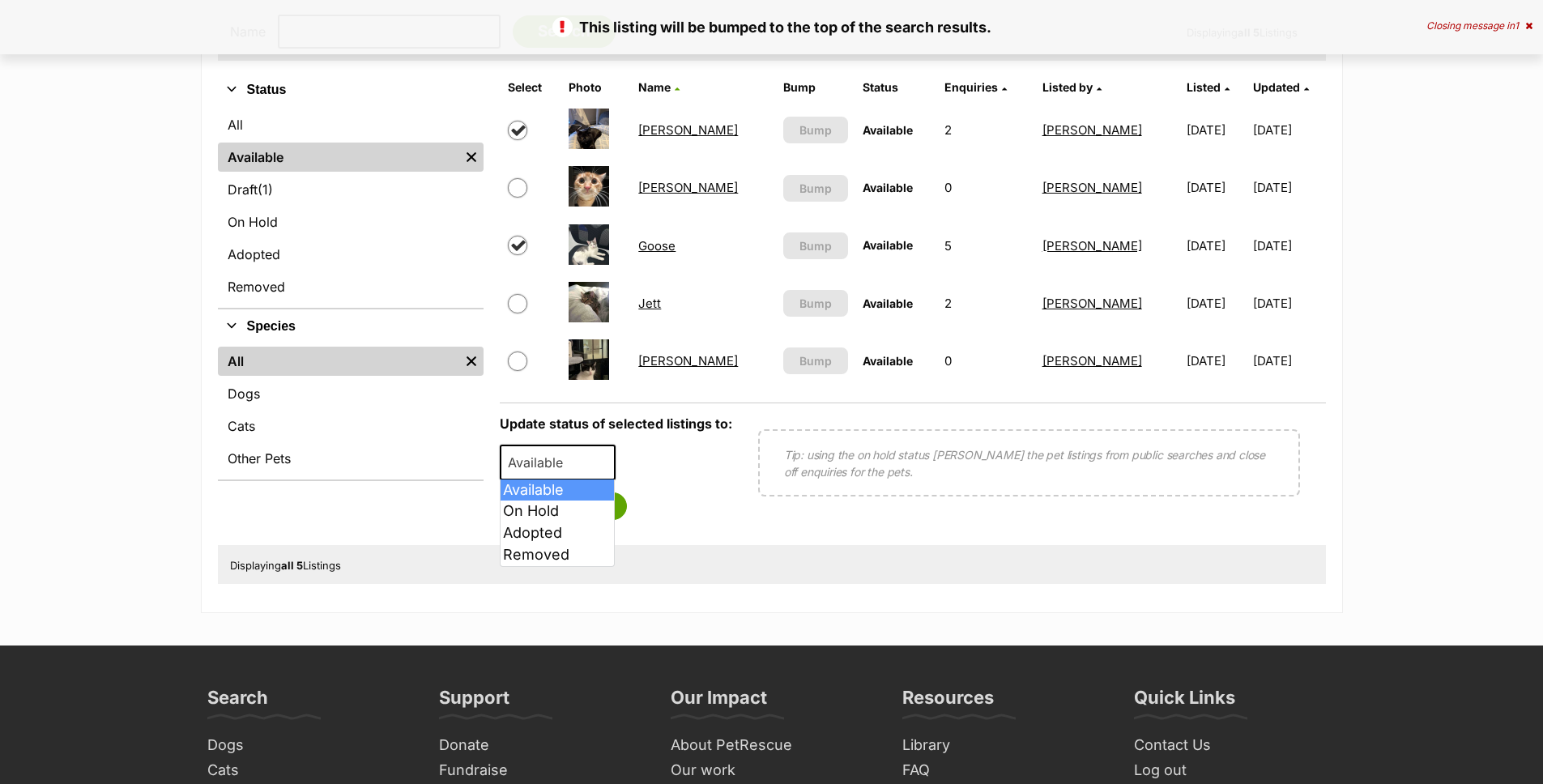
click at [602, 465] on span at bounding box center [606, 463] width 16 height 36
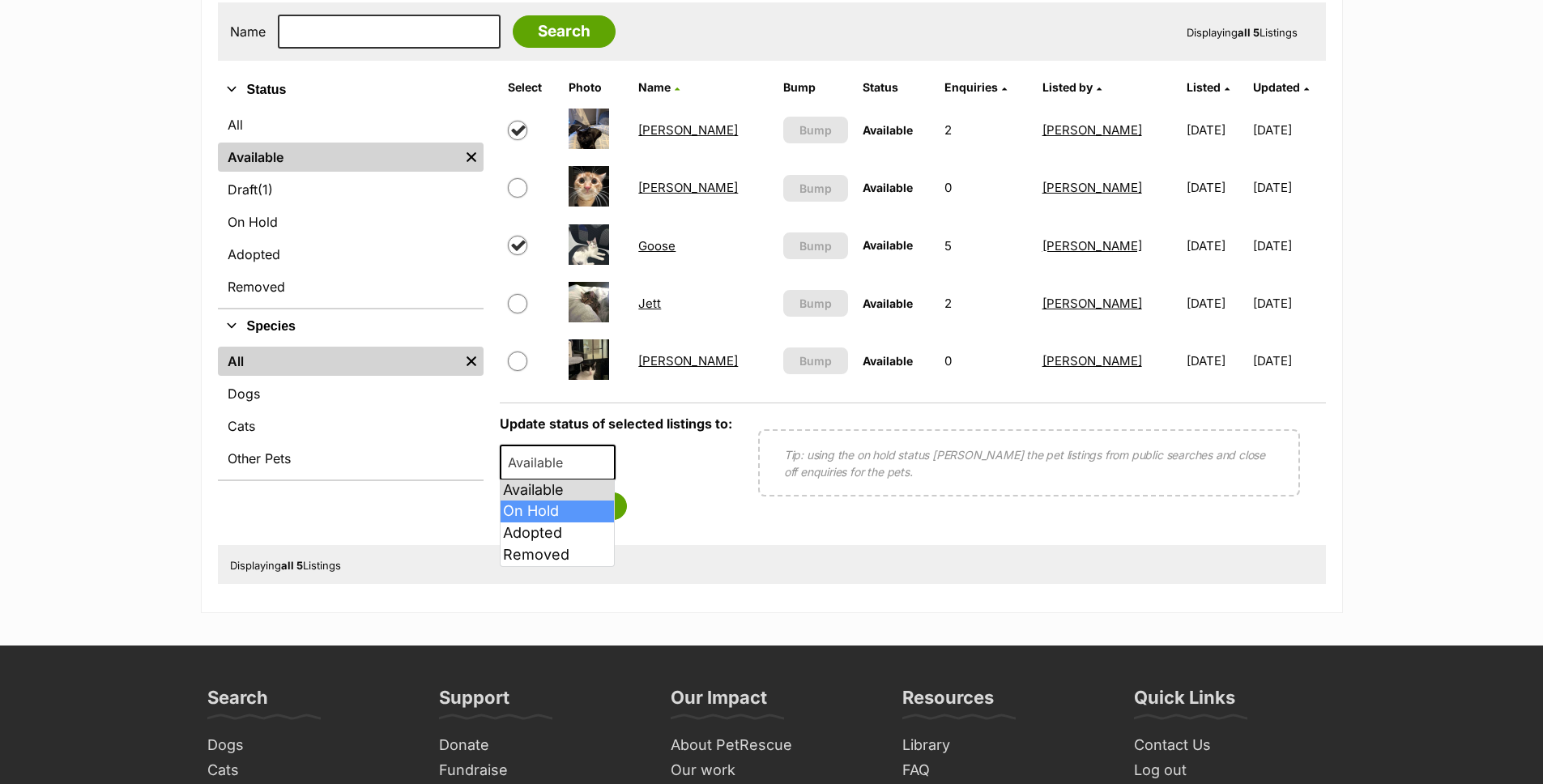
select select "on_hold"
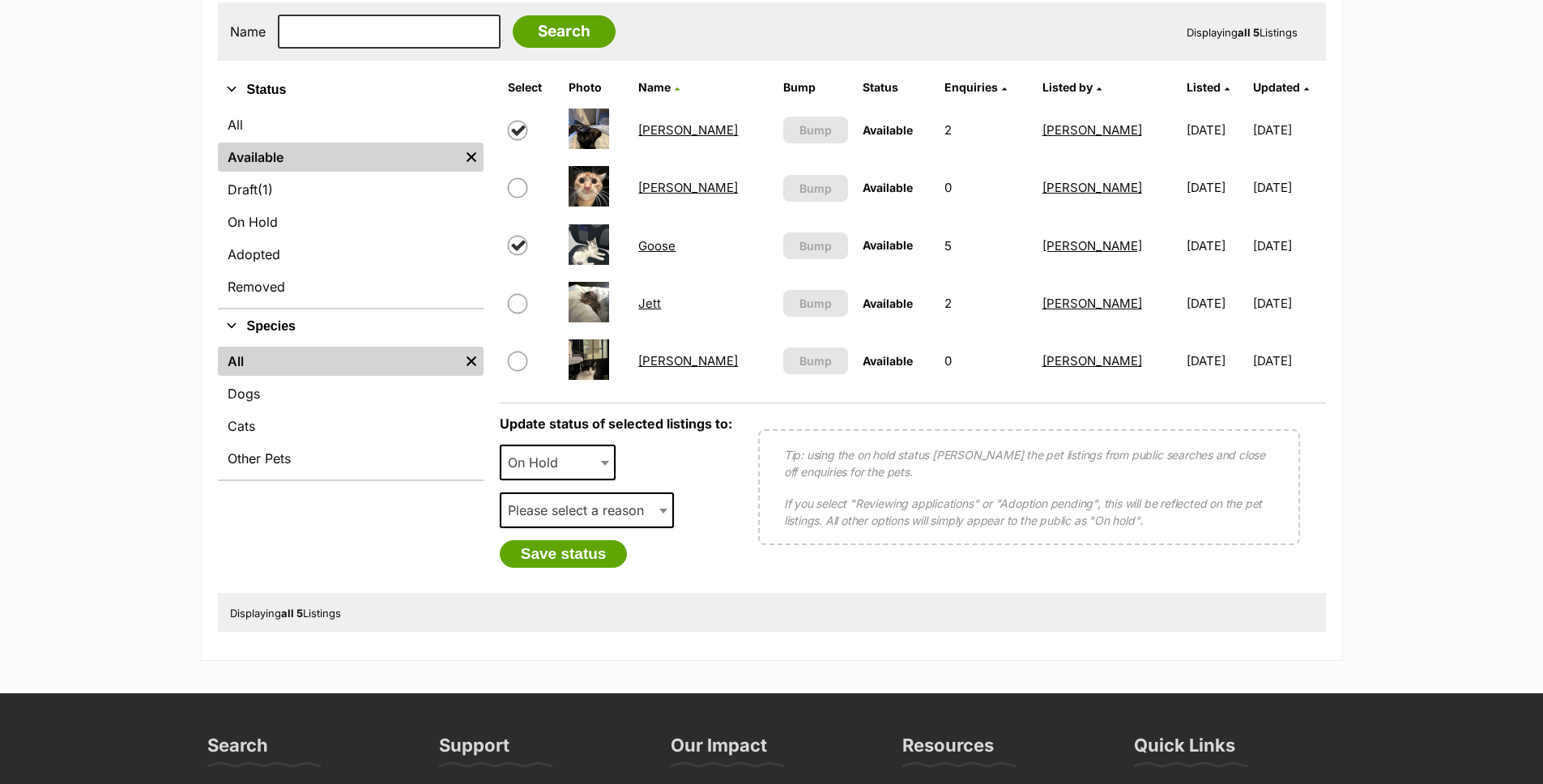
click at [620, 514] on span "Please select a reason" at bounding box center [580, 510] width 158 height 23
select select "adoption_pending"
click at [658, 551] on div "Save status" at bounding box center [615, 554] width 232 height 27
click at [636, 508] on span "Adoption pending" at bounding box center [587, 510] width 175 height 36
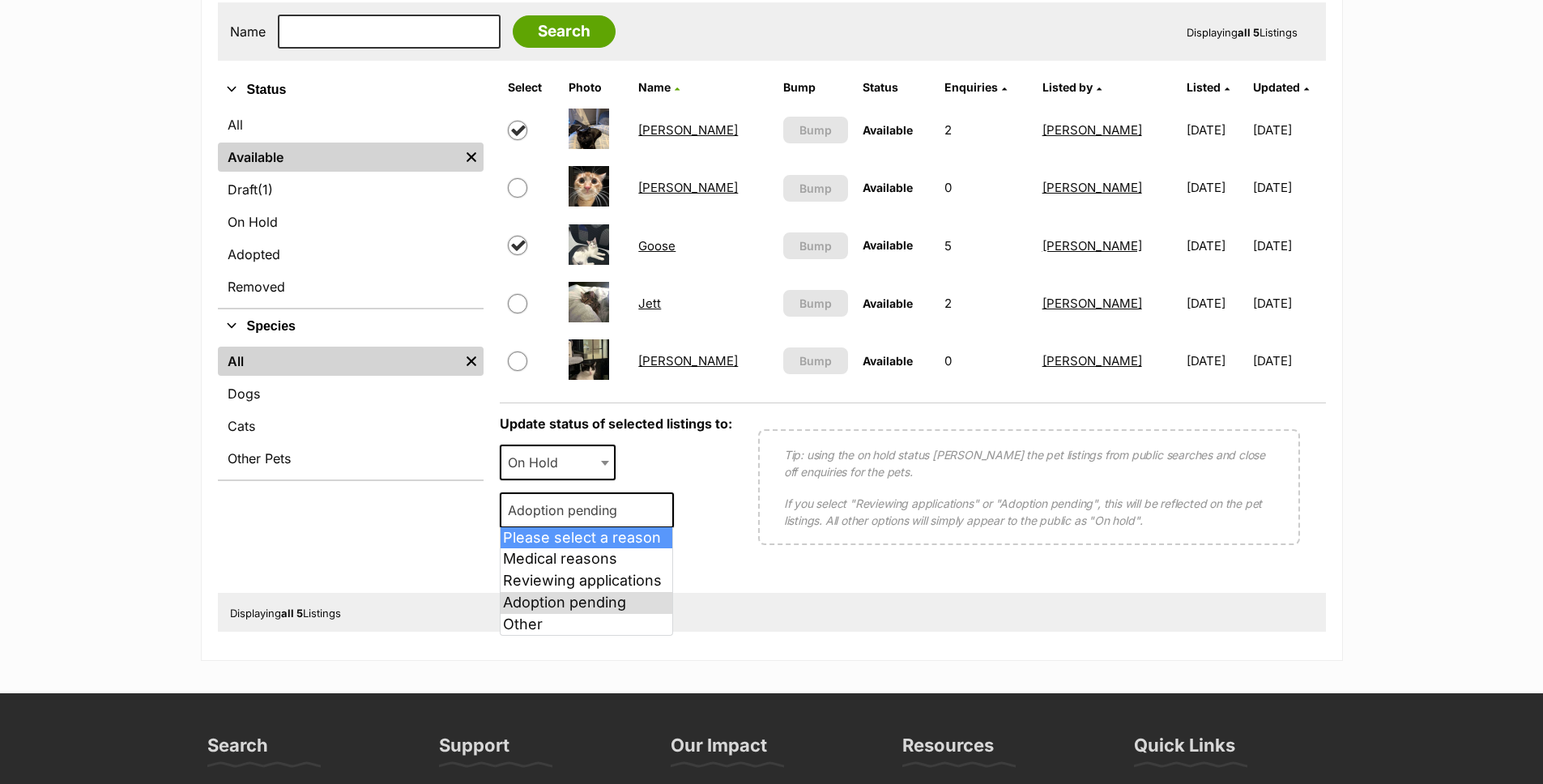
select select
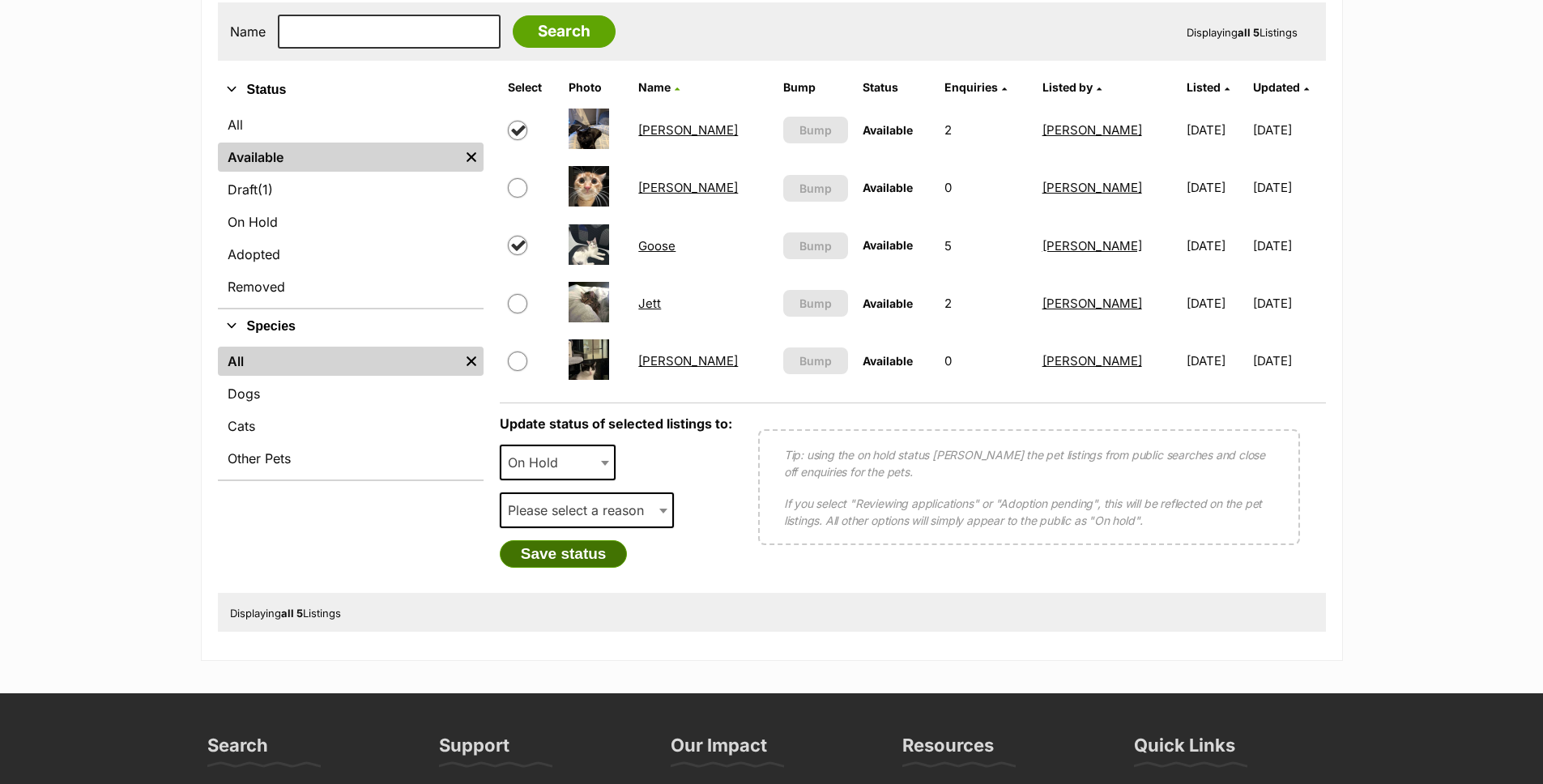
click at [590, 555] on button "Save status" at bounding box center [563, 554] width 128 height 27
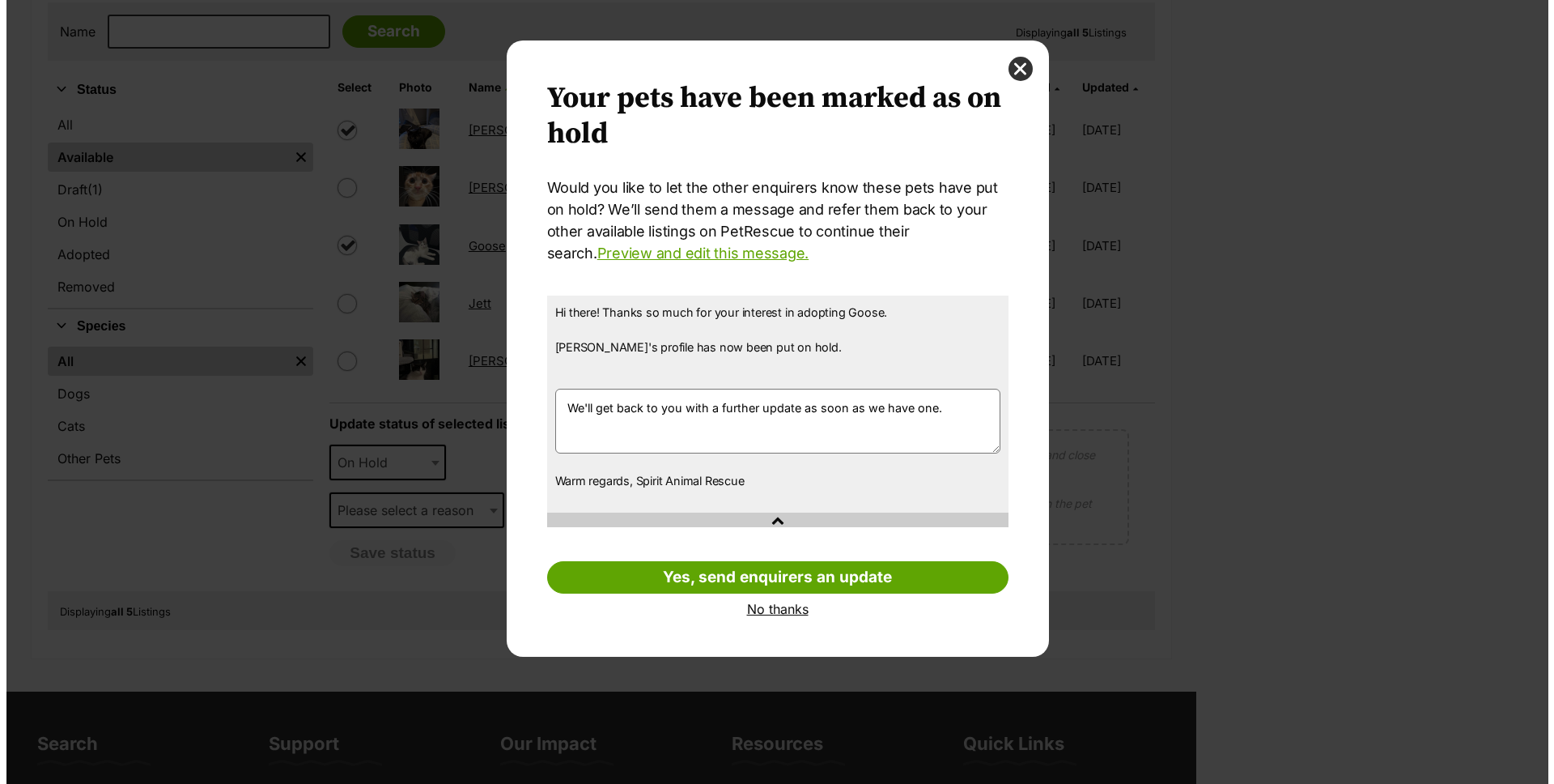
scroll to position [0, 0]
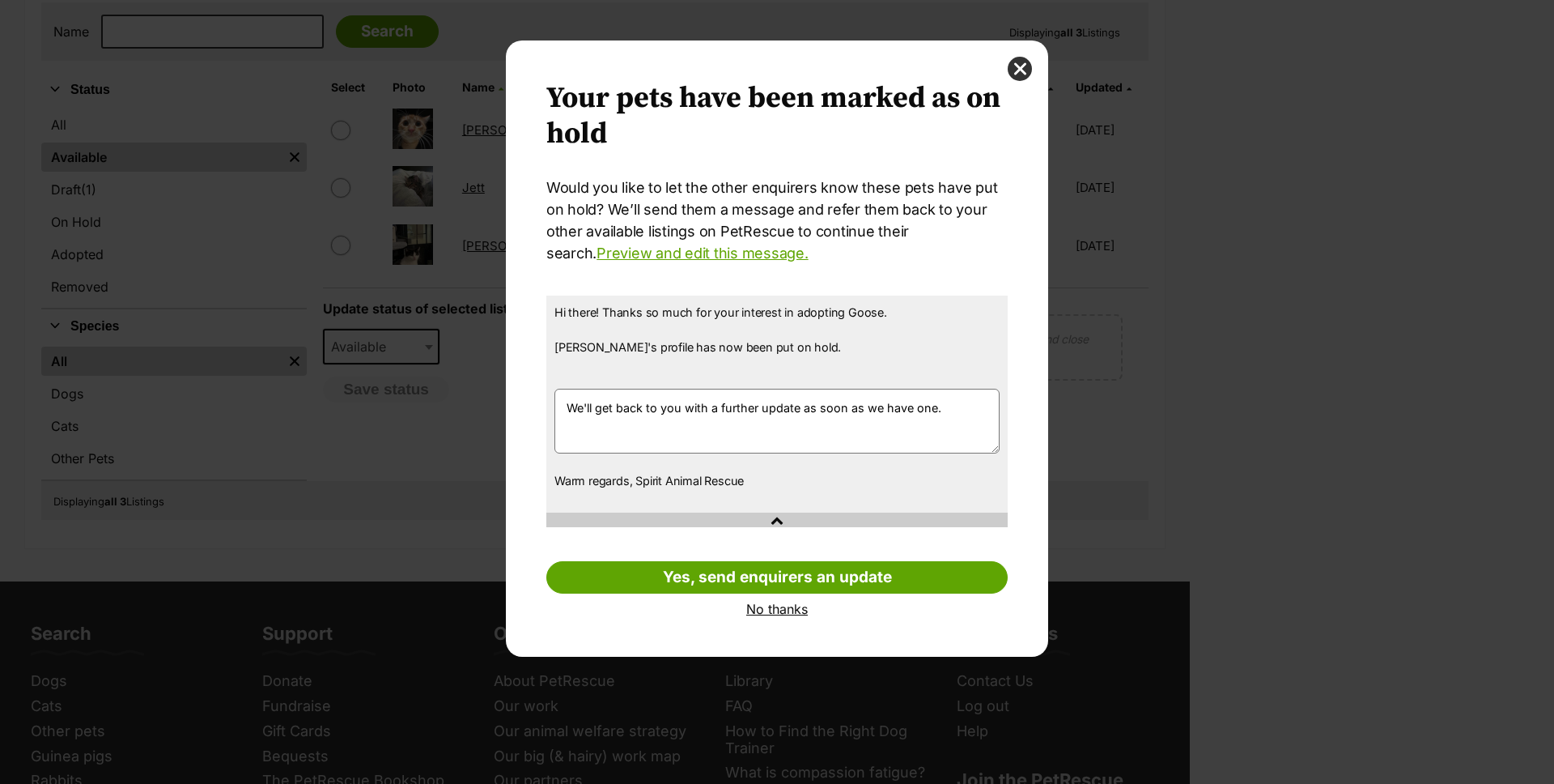
click at [795, 616] on link "No thanks" at bounding box center [777, 608] width 462 height 14
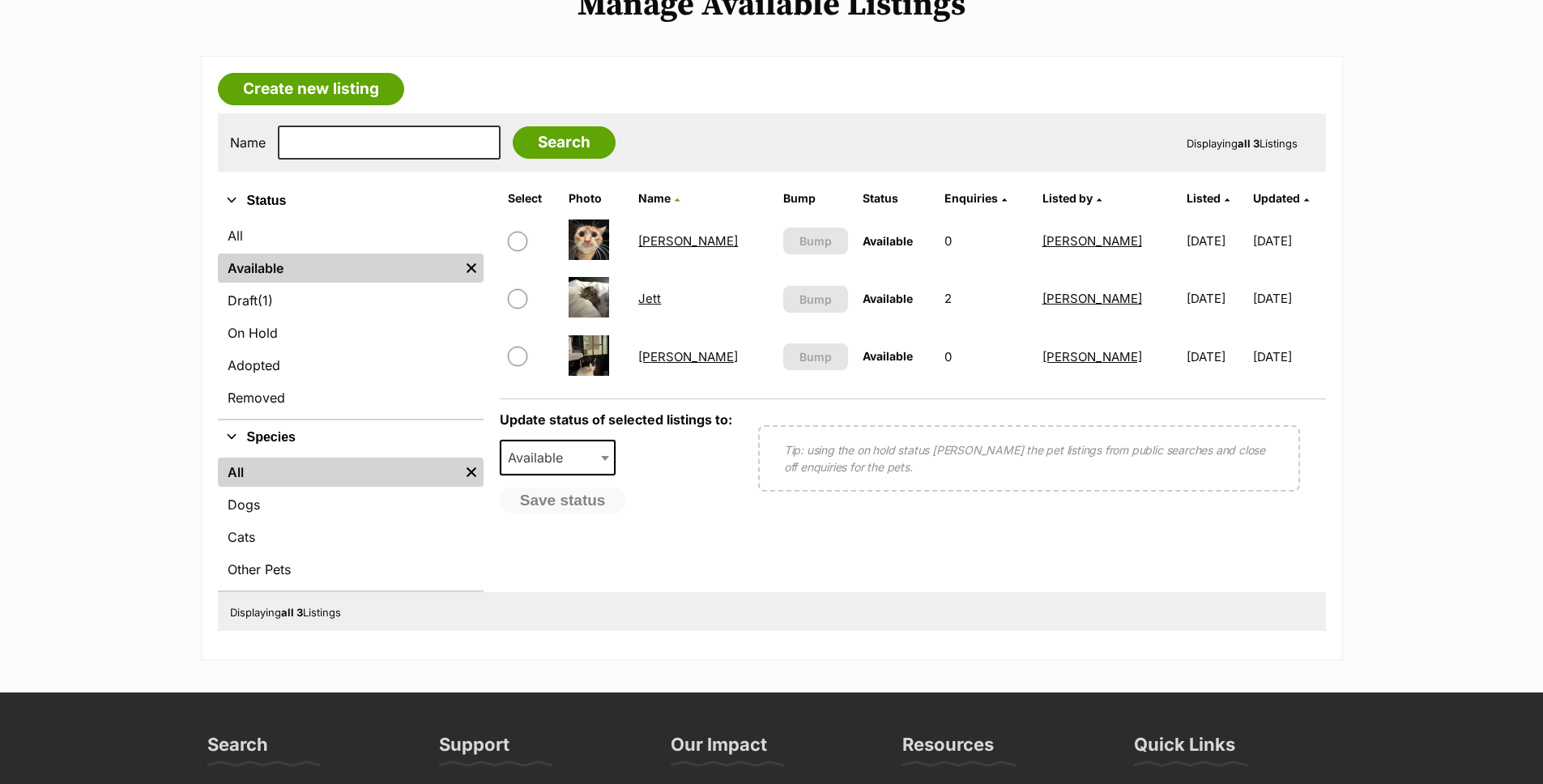
scroll to position [203, 0]
